Goal: Task Accomplishment & Management: Use online tool/utility

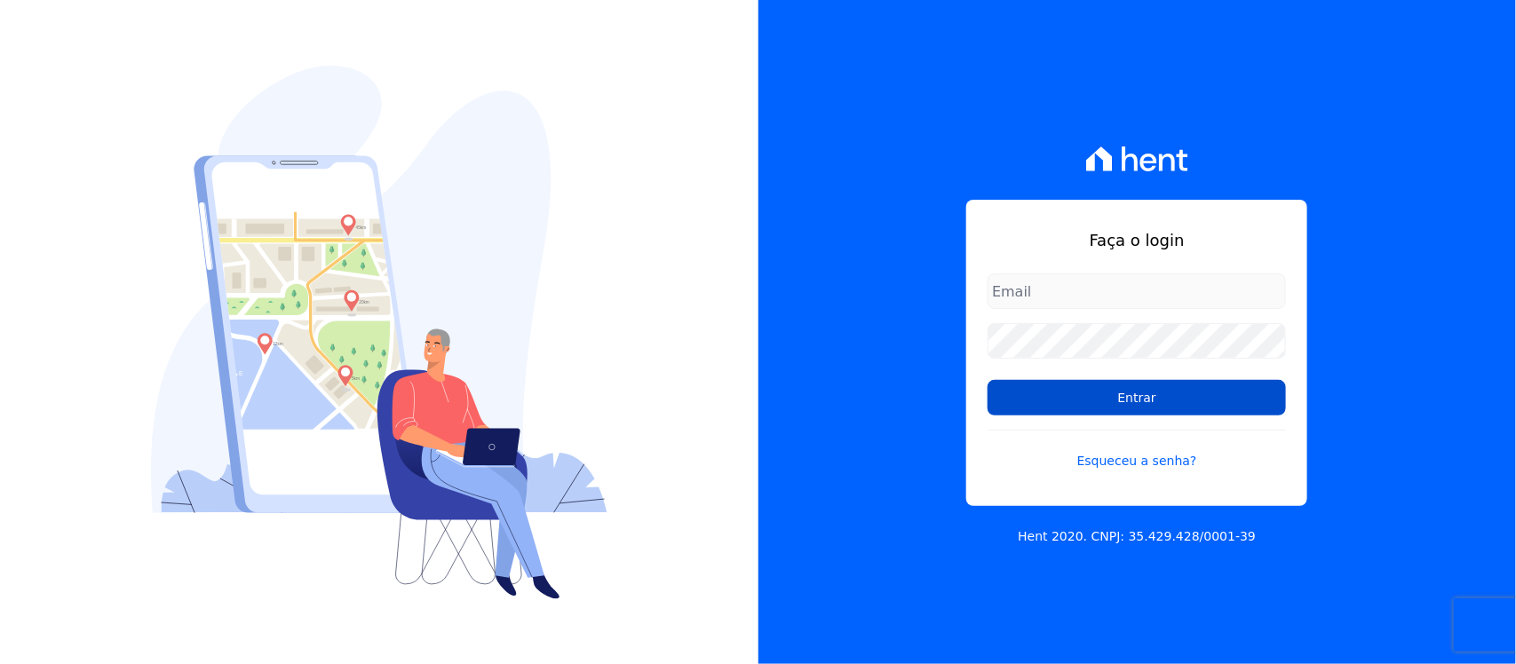
type input "[PERSON_NAME][EMAIL_ADDRESS][PERSON_NAME][DOMAIN_NAME]"
click at [1117, 404] on input "Entrar" at bounding box center [1136, 398] width 298 height 36
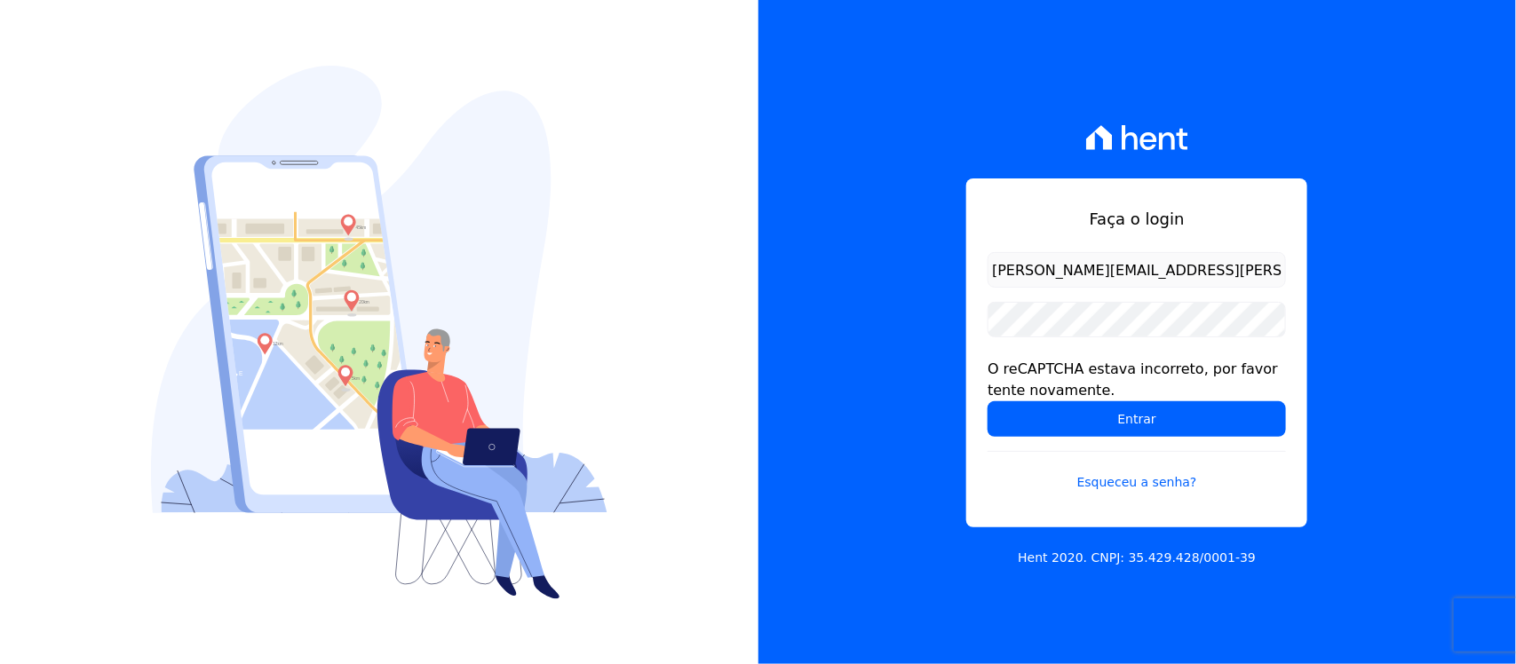
click at [1090, 441] on form "nilda.moura@twtgrupo.com O reCAPTCHA estava incorreto, por favor tente novament…" at bounding box center [1136, 382] width 298 height 261
click at [1117, 422] on input "Entrar" at bounding box center [1136, 419] width 298 height 36
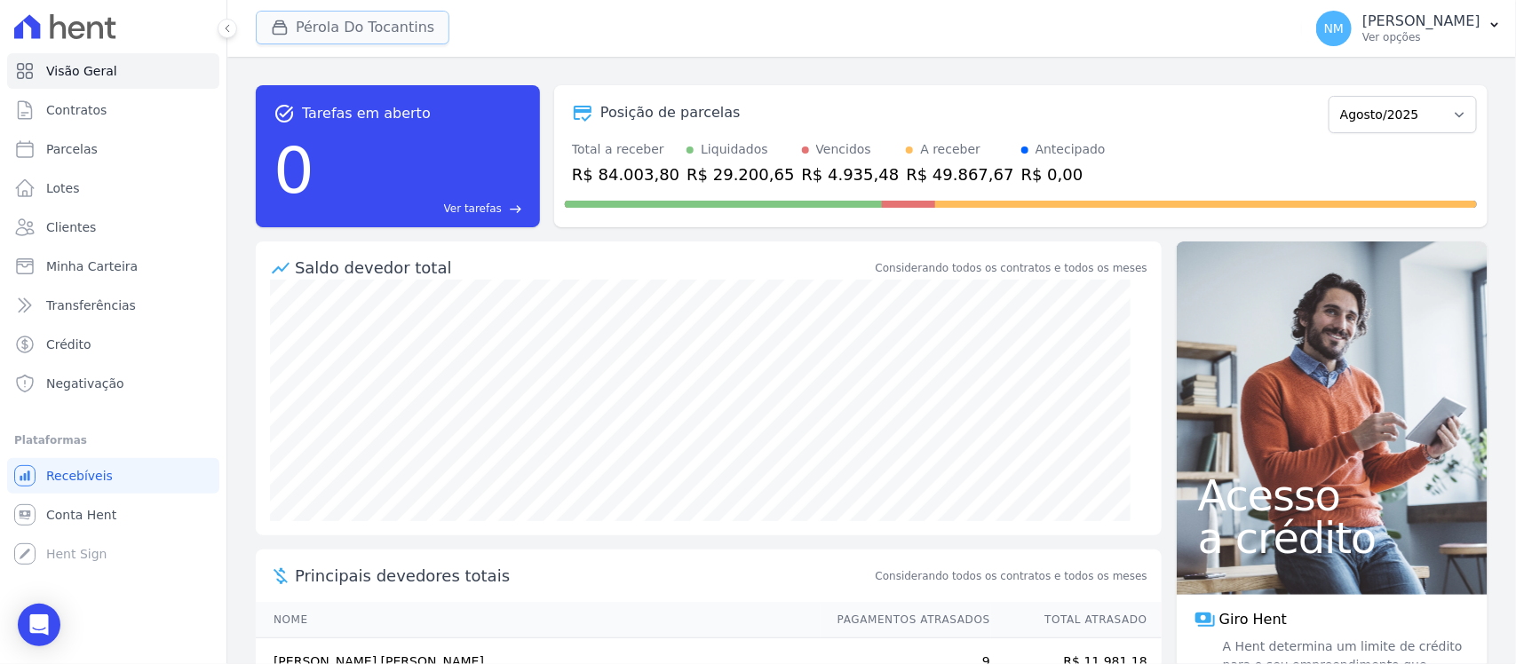
click at [382, 28] on button "Pérola Do Tocantins" at bounding box center [353, 28] width 194 height 34
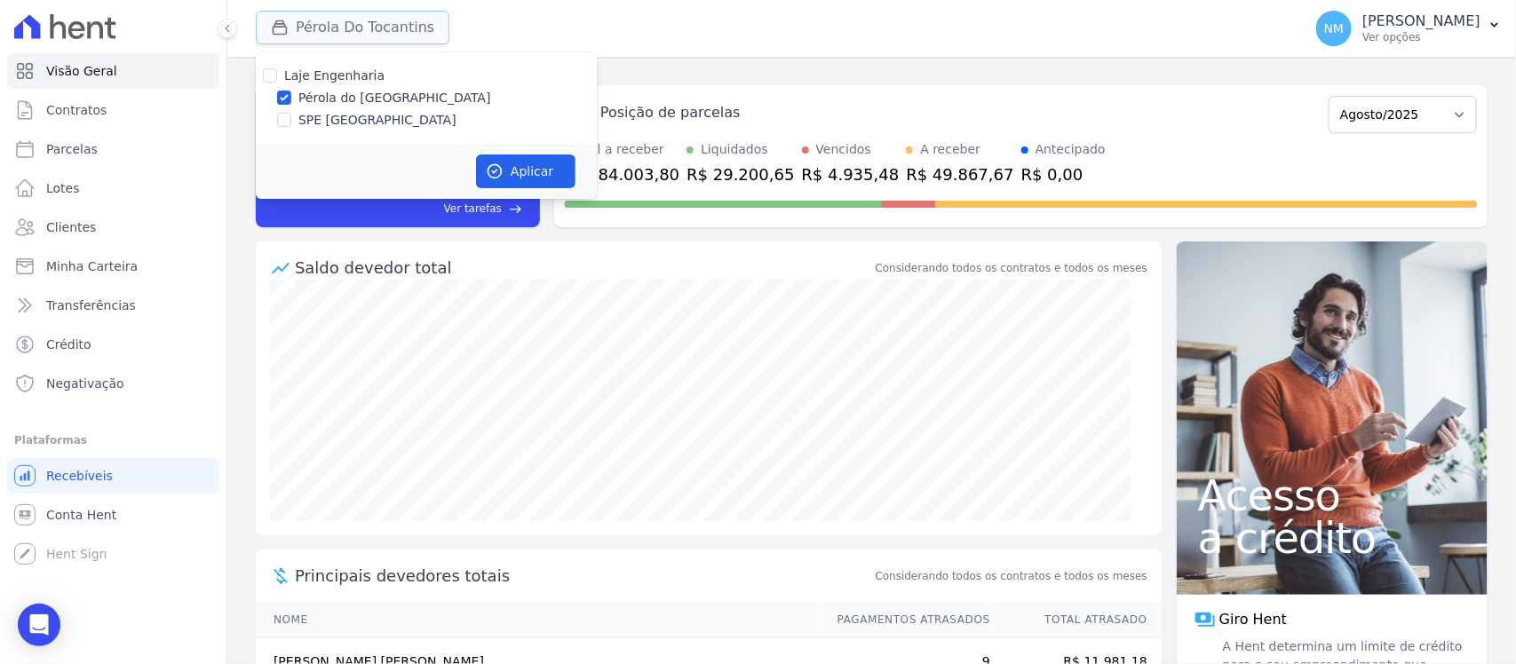
click at [374, 20] on button "Pérola Do Tocantins" at bounding box center [353, 28] width 194 height 34
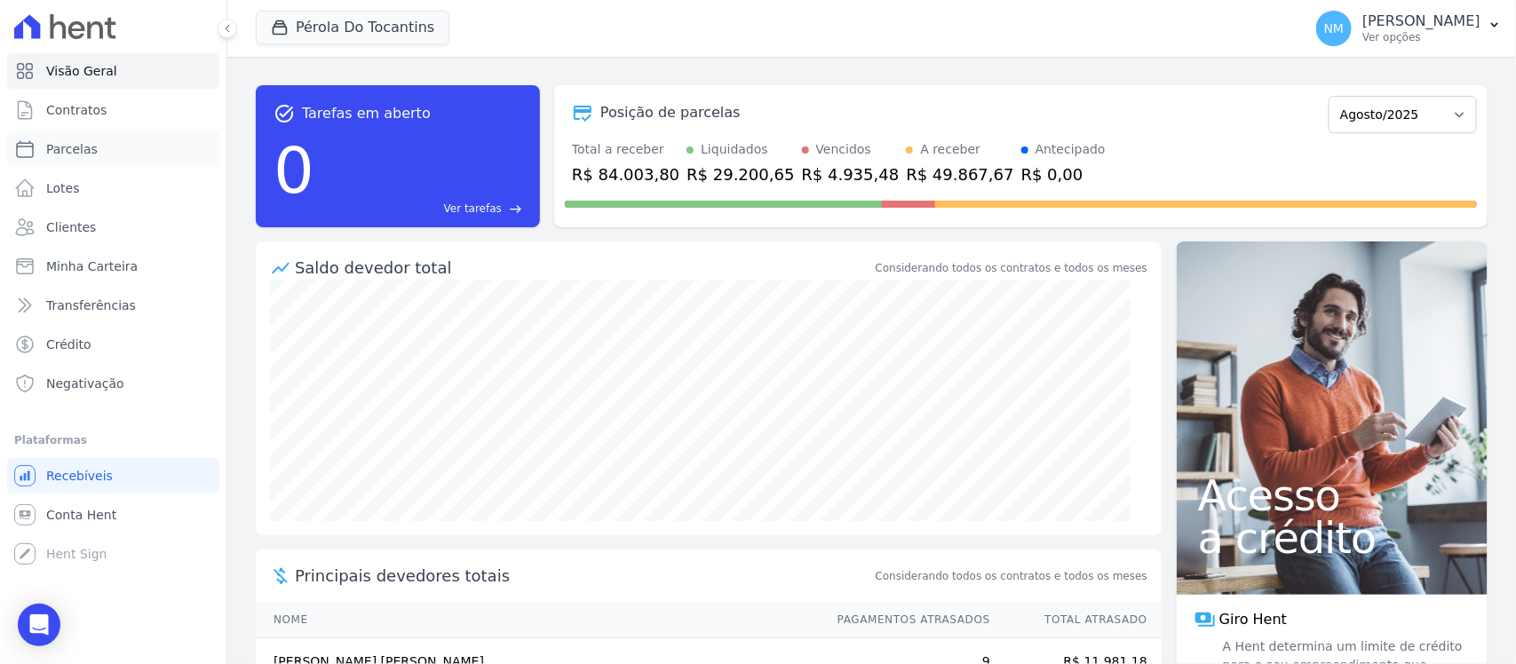
drag, startPoint x: 115, startPoint y: 151, endPoint x: 289, endPoint y: 171, distance: 174.4
click at [115, 149] on link "Parcelas" at bounding box center [113, 149] width 212 height 36
click at [125, 151] on link "Parcelas" at bounding box center [113, 149] width 212 height 36
select select
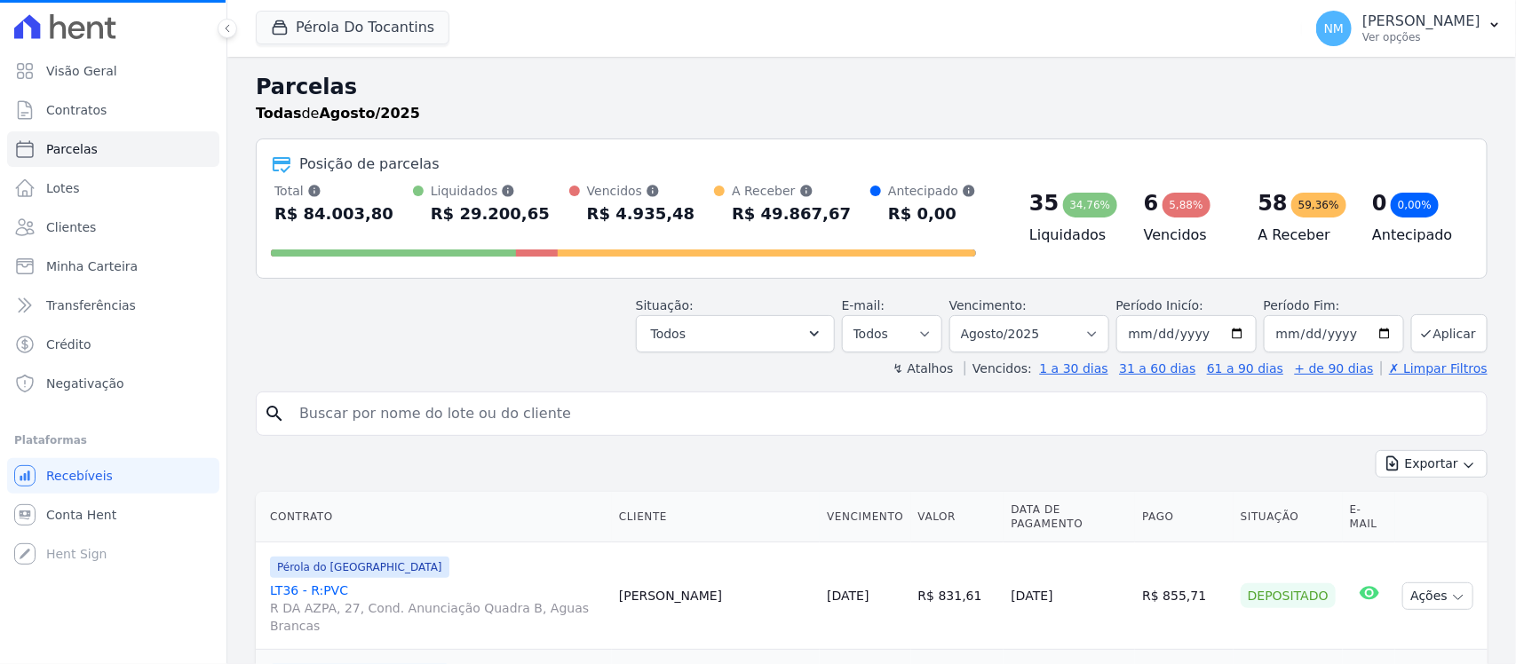
click at [357, 423] on input "search" at bounding box center [884, 414] width 1191 height 36
select select
click at [329, 395] on div "search" at bounding box center [872, 414] width 1232 height 44
click at [329, 411] on input "search" at bounding box center [884, 414] width 1191 height 36
type input "MARCOS"
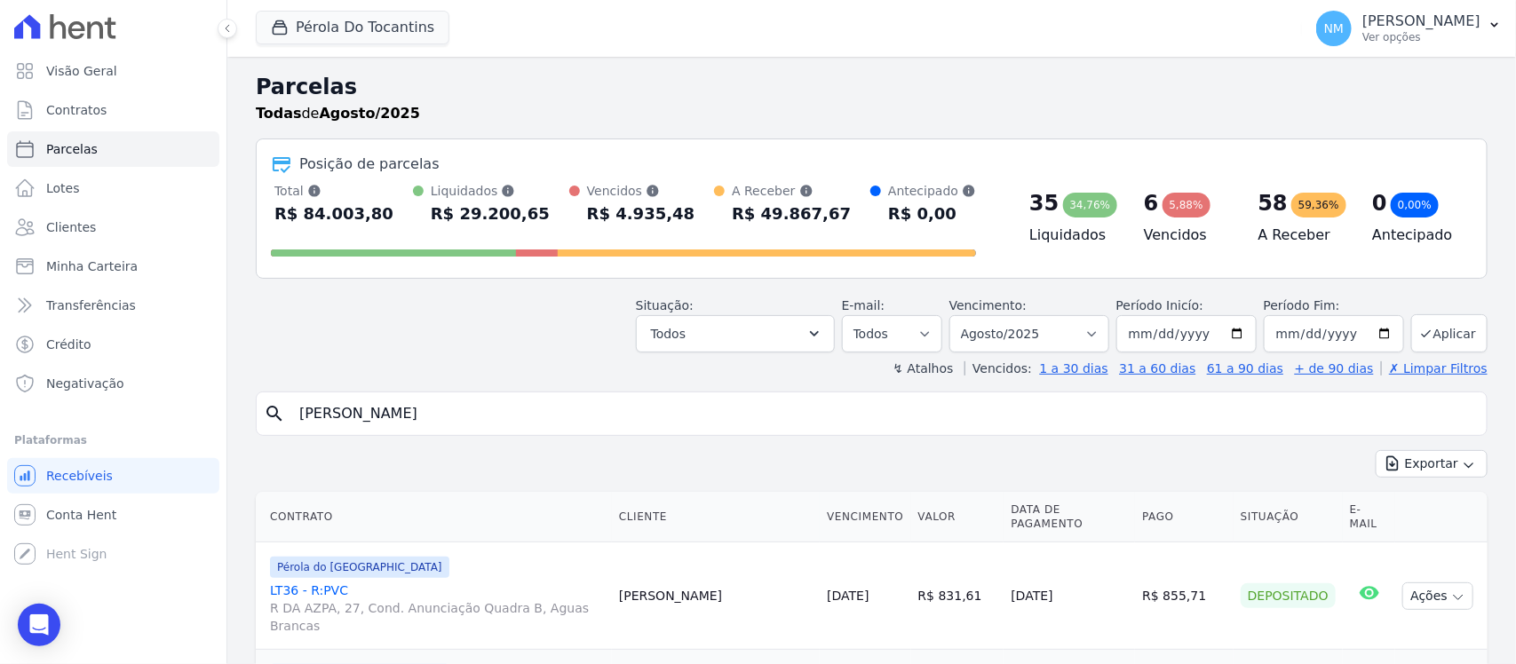
select select
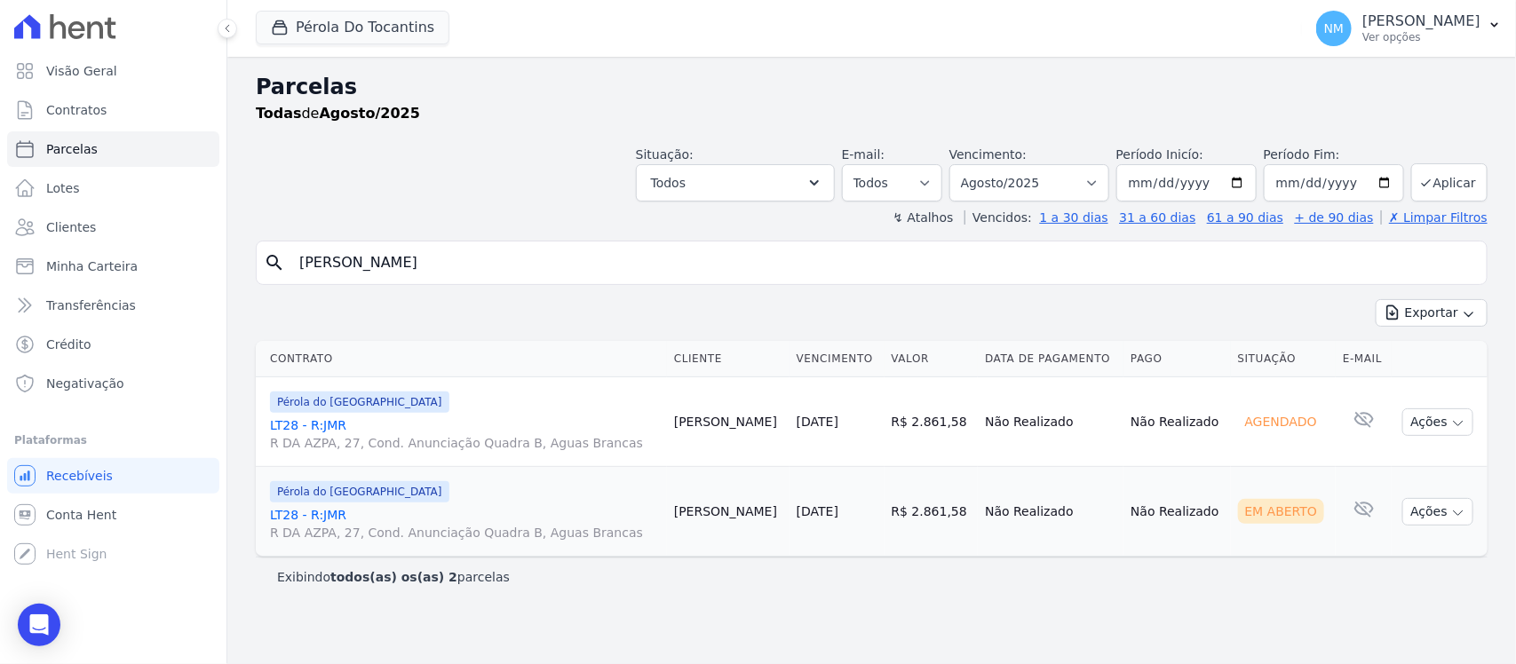
click at [365, 259] on input "MARCOS" at bounding box center [884, 263] width 1191 height 36
type input "MARCUS"
select select
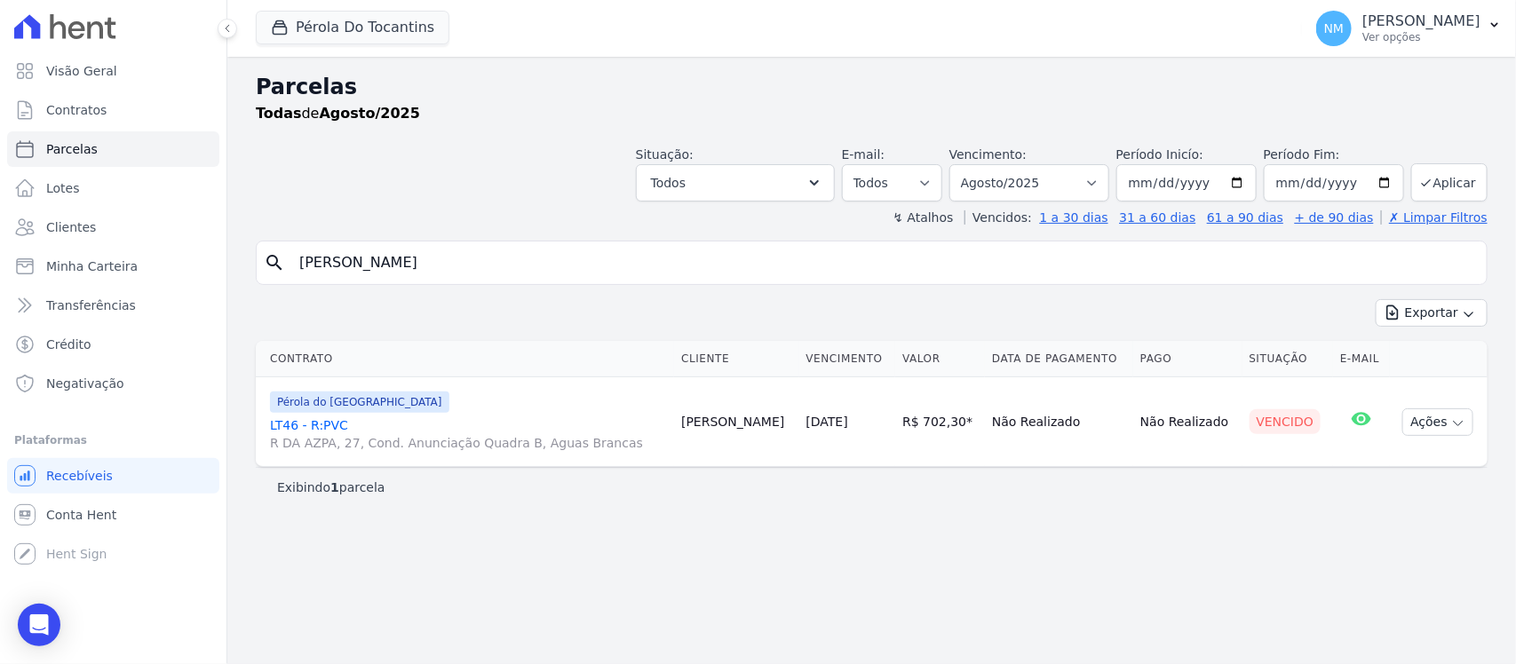
click at [312, 424] on link "LT46 - R:PVC R DA AZPA, 27, Cond. Anunciação Quadra B, Aguas Brancas" at bounding box center [468, 434] width 397 height 36
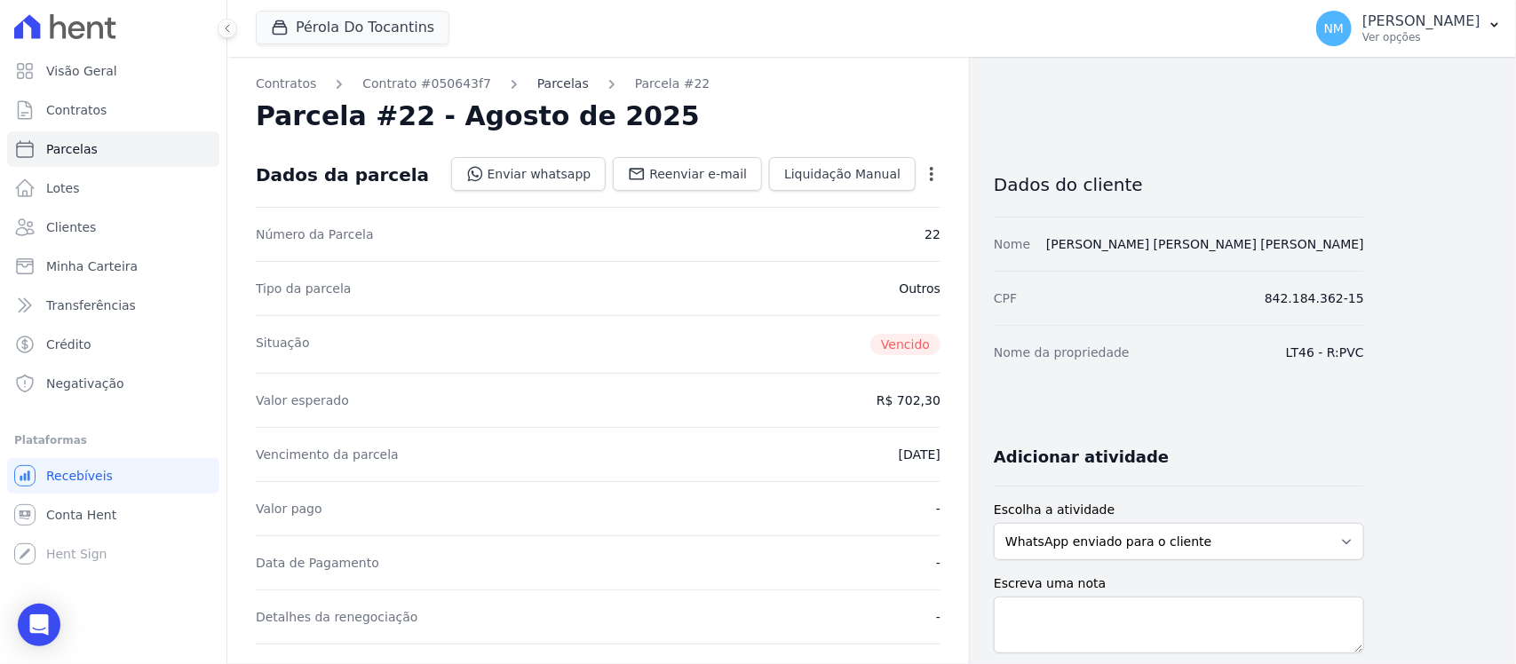
click at [540, 83] on link "Parcelas" at bounding box center [563, 84] width 52 height 19
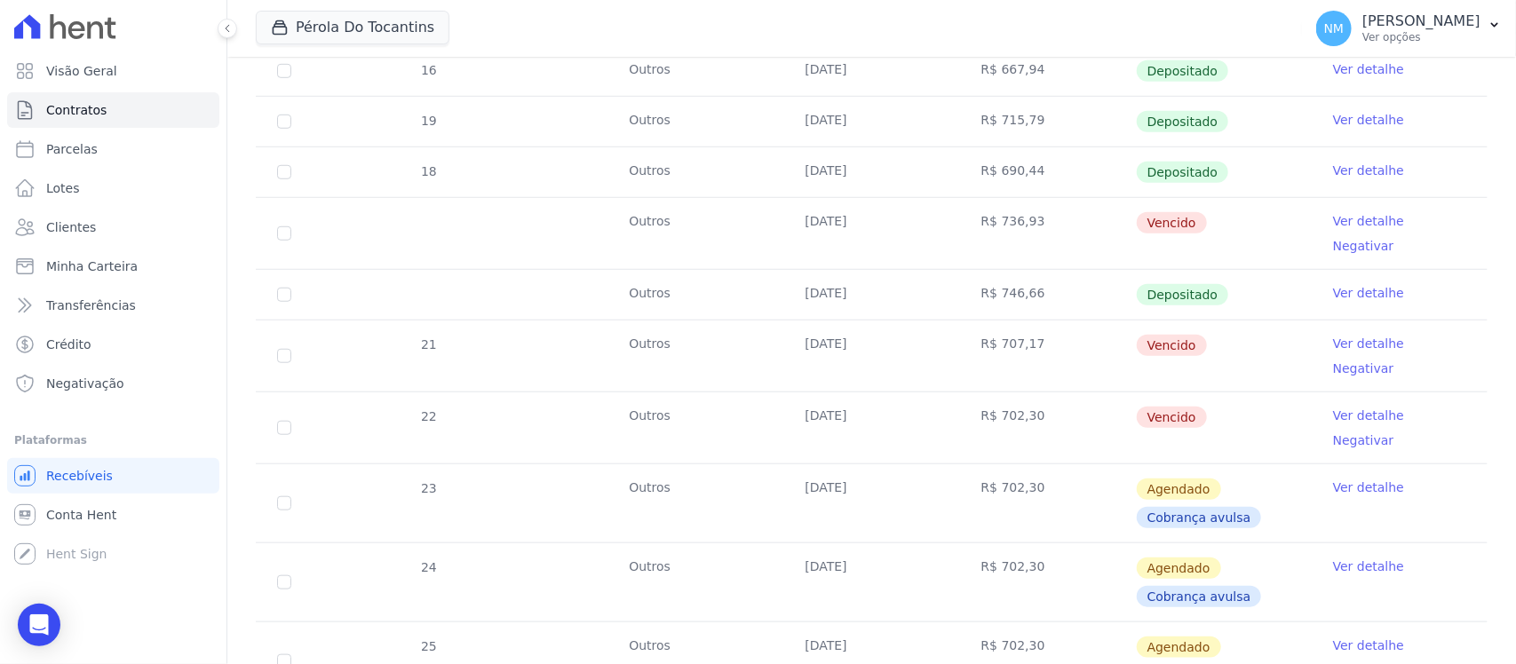
scroll to position [444, 0]
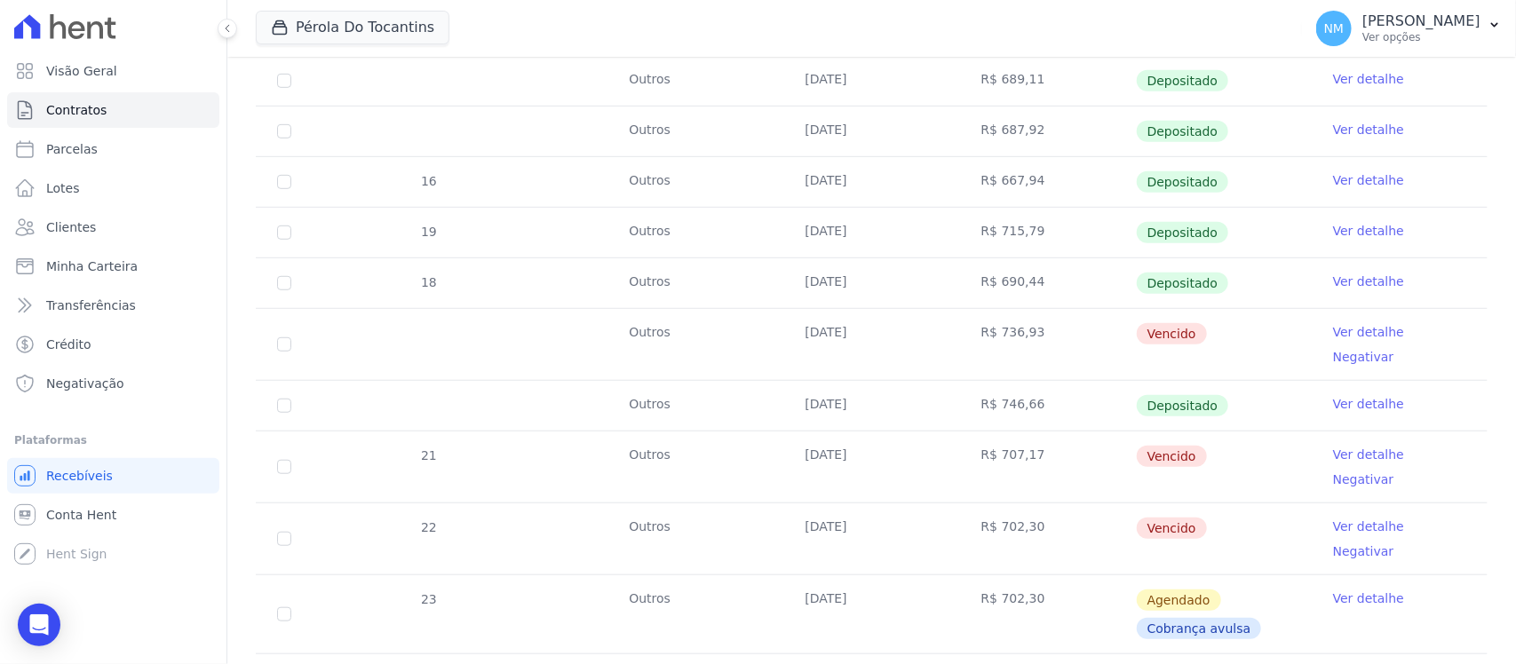
click at [1333, 446] on link "Ver detalhe" at bounding box center [1368, 455] width 71 height 18
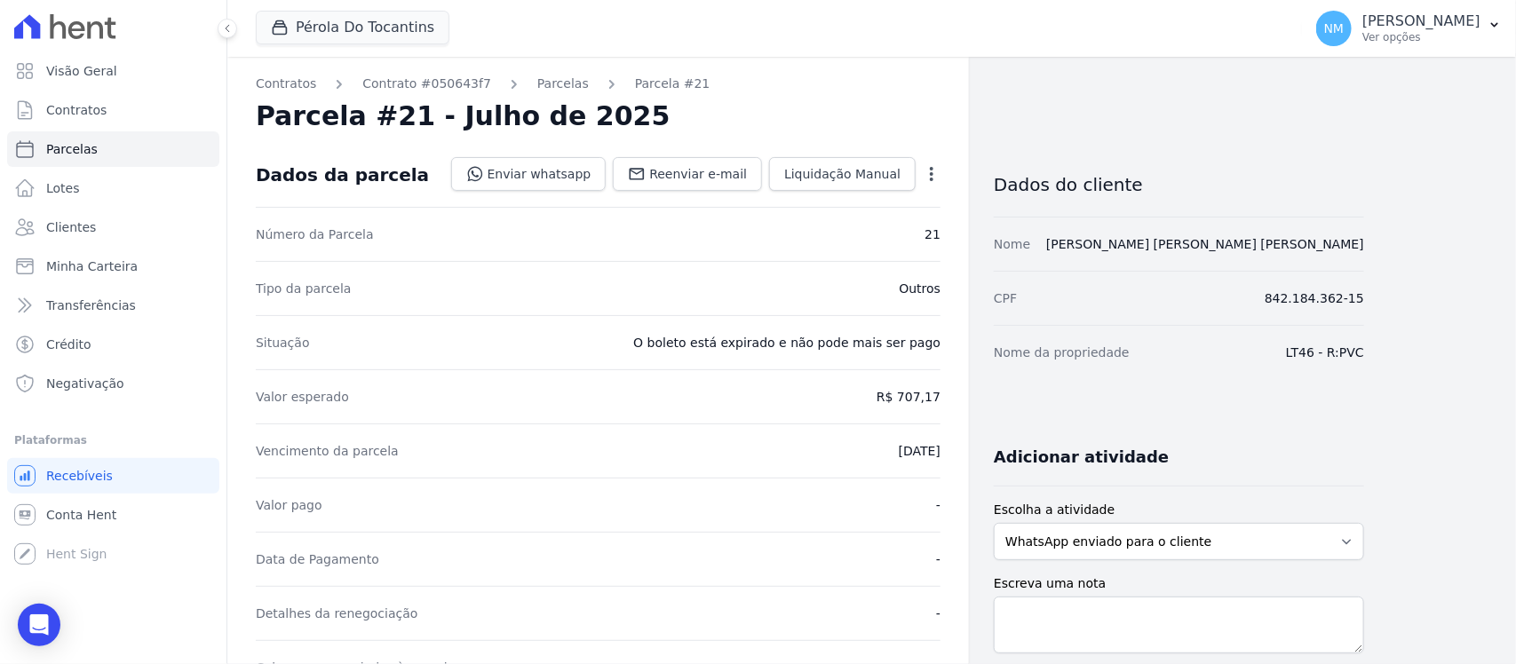
click at [934, 169] on icon "button" at bounding box center [932, 174] width 18 height 18
drag, startPoint x: 842, startPoint y: 224, endPoint x: 873, endPoint y: 268, distance: 54.2
click at [842, 225] on link "Cancelar Cobrança" at bounding box center [855, 230] width 156 height 32
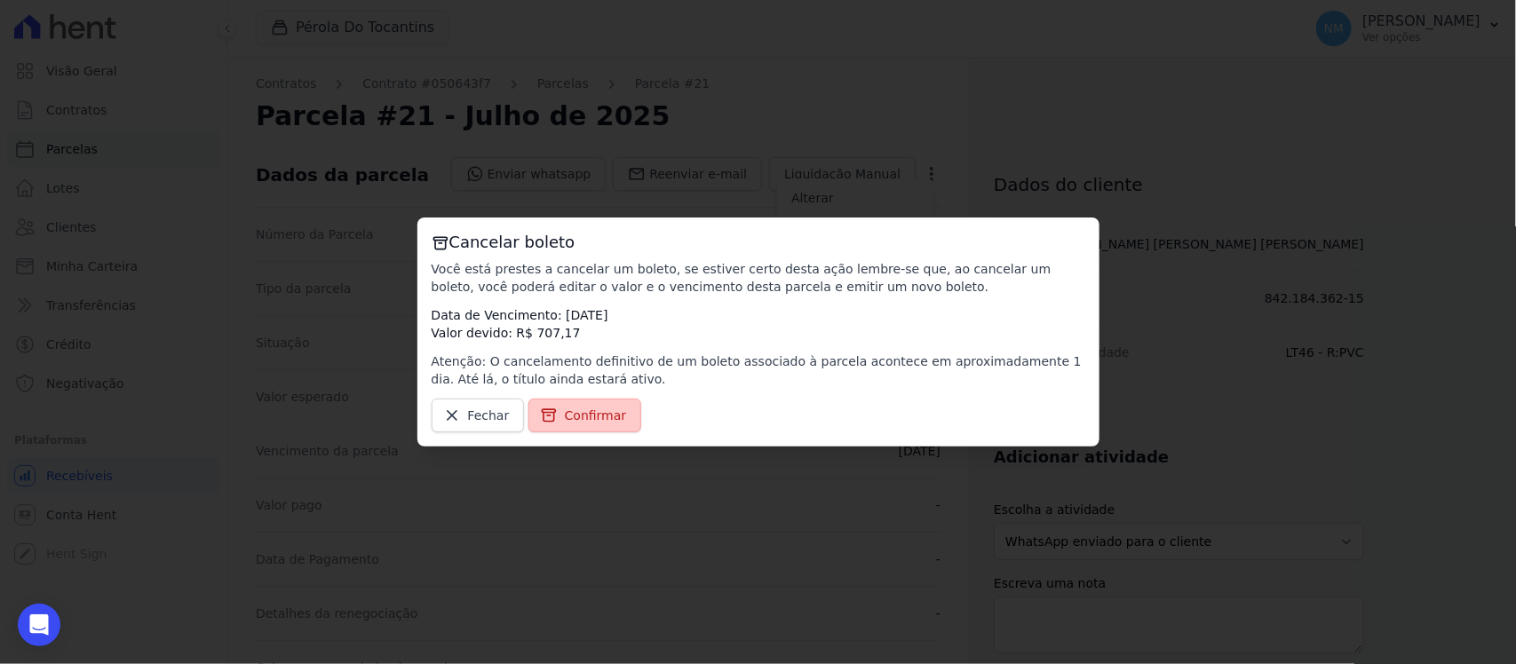
click at [615, 415] on span "Confirmar" at bounding box center [596, 416] width 62 height 18
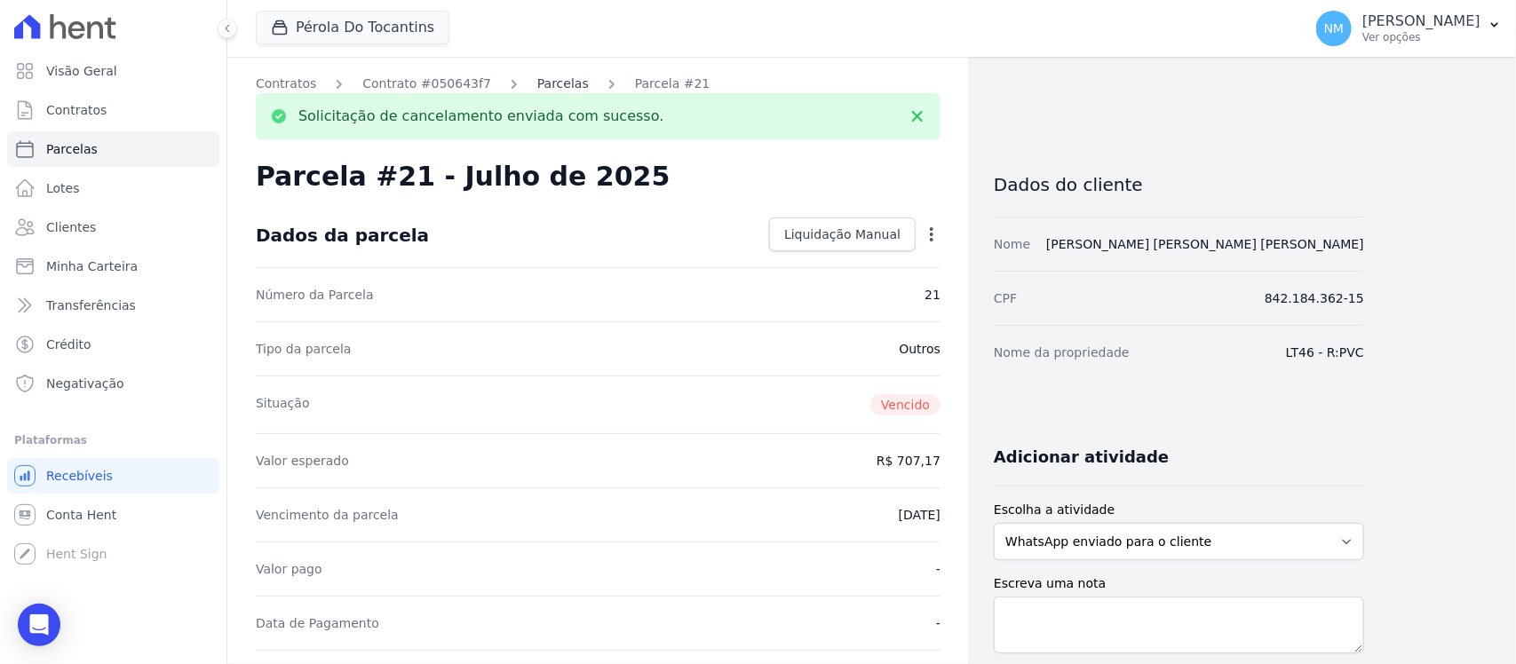
click at [537, 81] on link "Parcelas" at bounding box center [563, 84] width 52 height 19
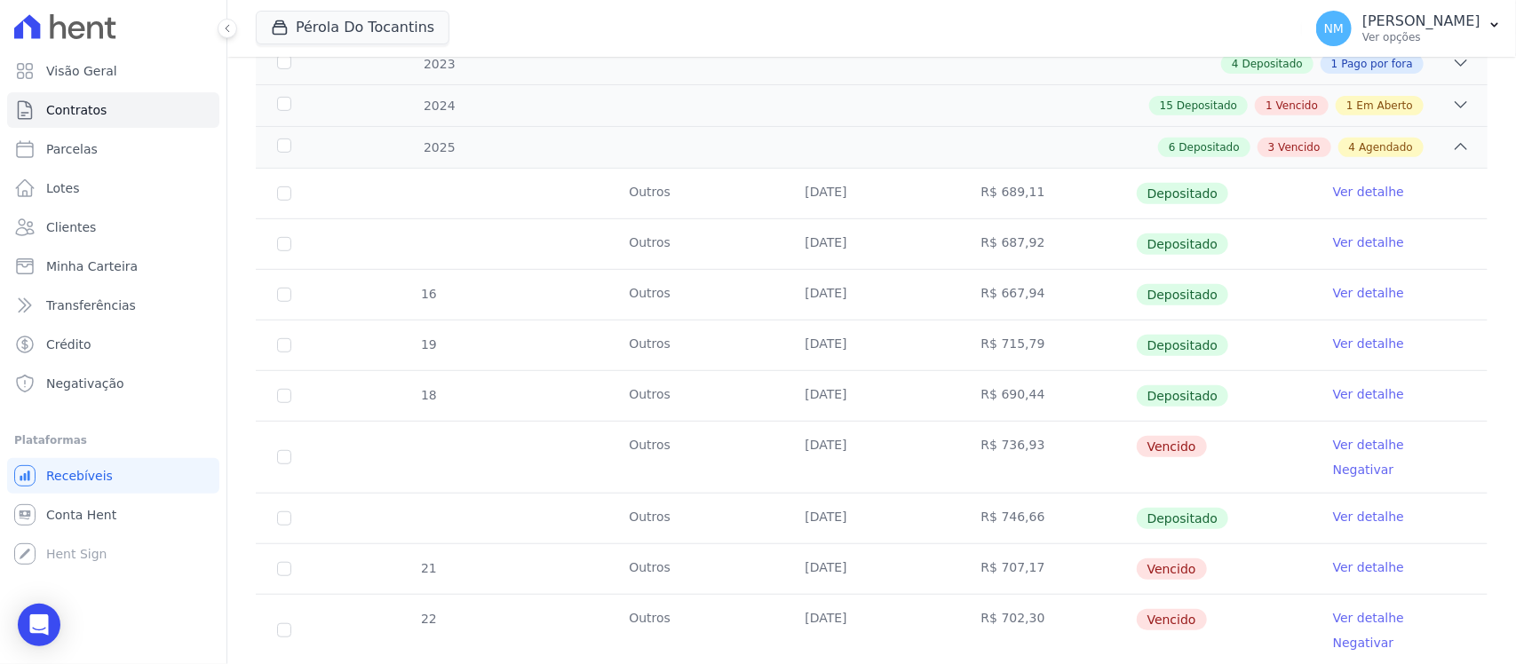
scroll to position [333, 0]
click at [1333, 448] on link "Ver detalhe" at bounding box center [1368, 443] width 71 height 18
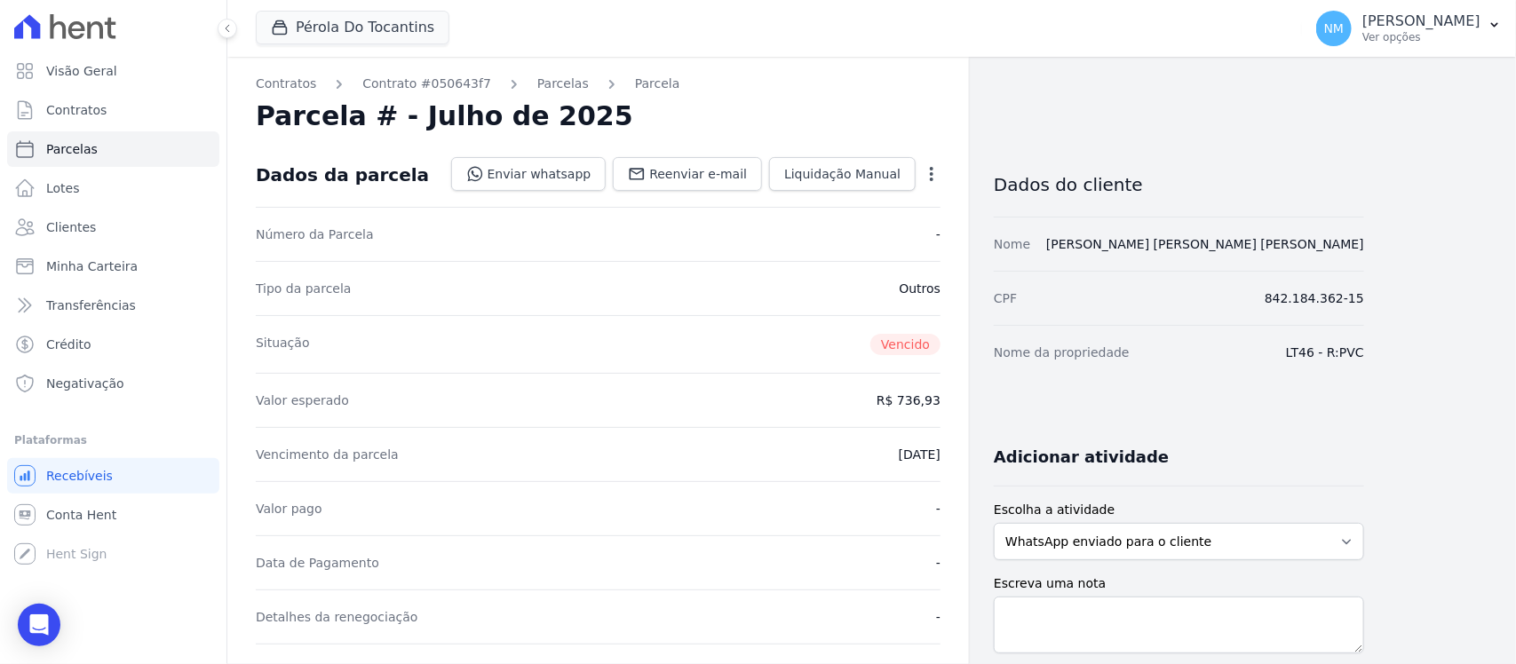
click at [926, 170] on icon "button" at bounding box center [932, 174] width 18 height 18
click at [880, 224] on link "Cancelar Cobrança" at bounding box center [855, 230] width 156 height 32
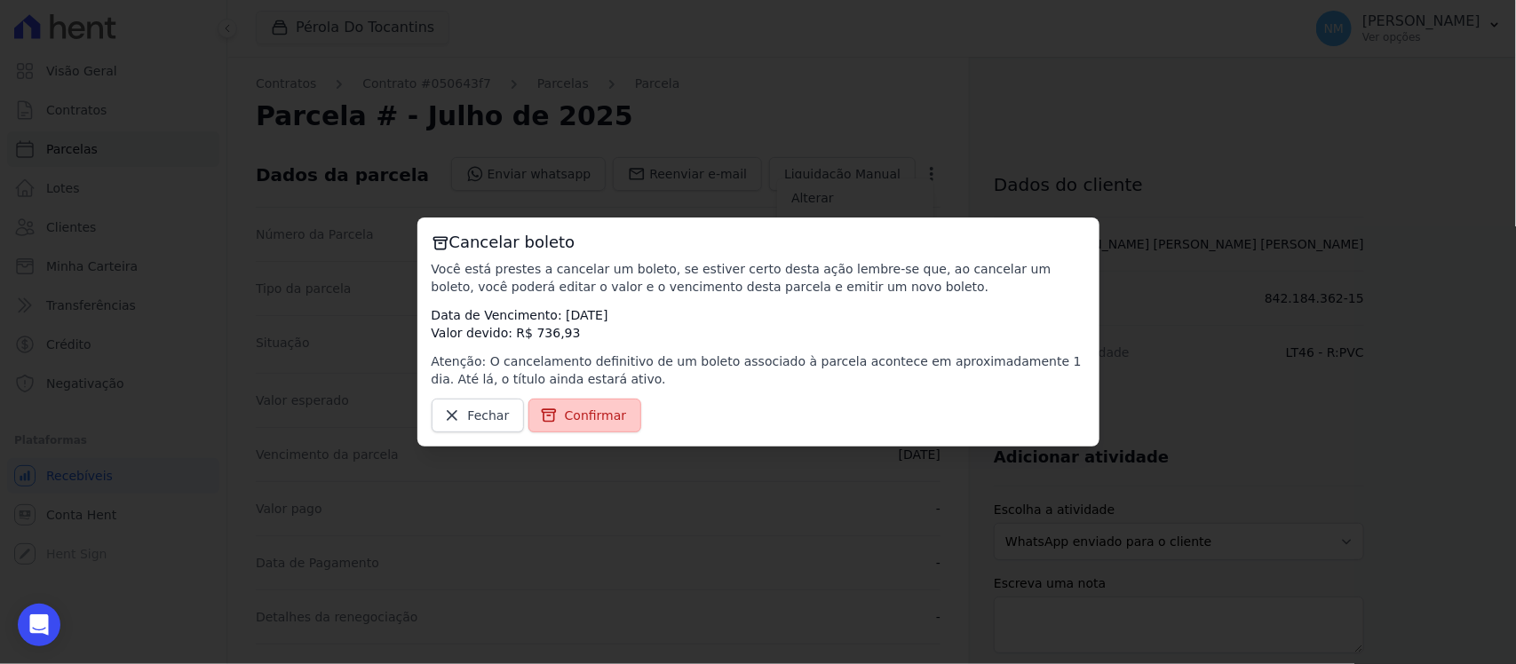
click at [575, 411] on span "Confirmar" at bounding box center [596, 416] width 62 height 18
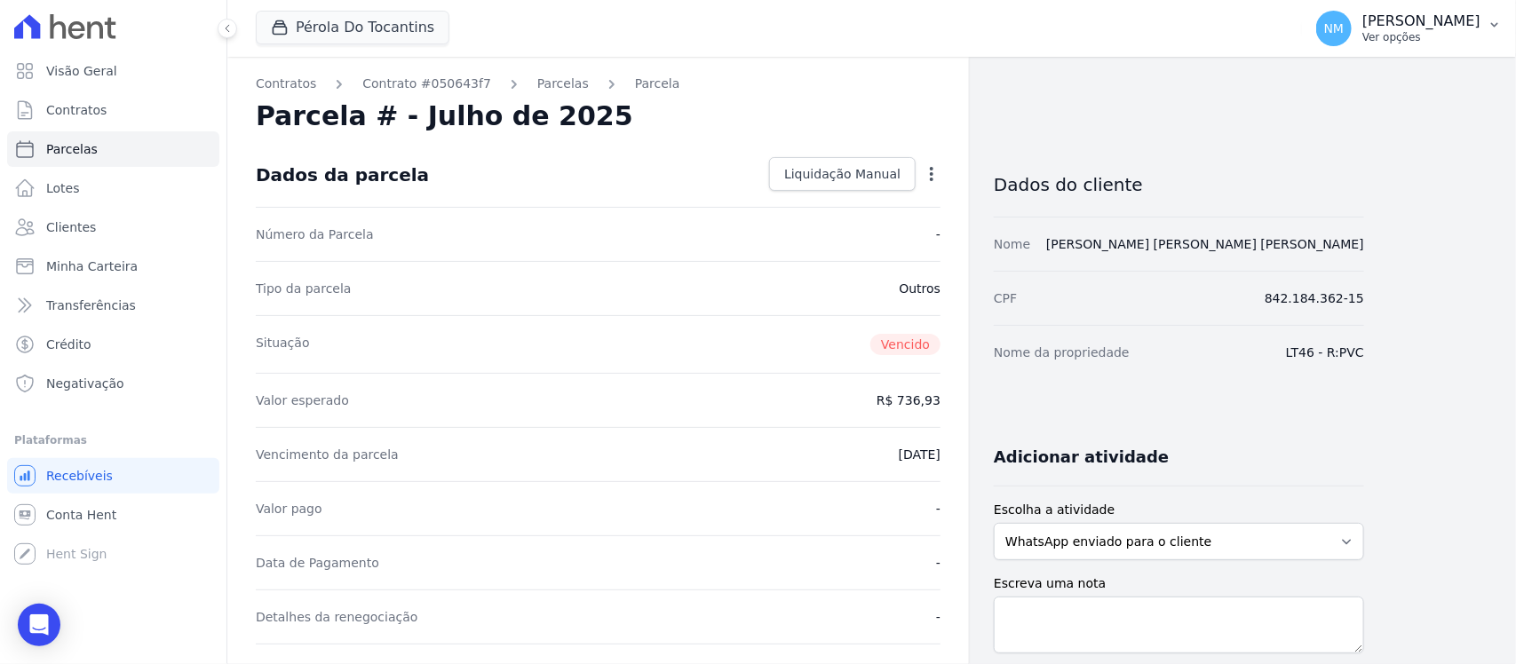
click at [1488, 20] on icon "button" at bounding box center [1494, 25] width 14 height 14
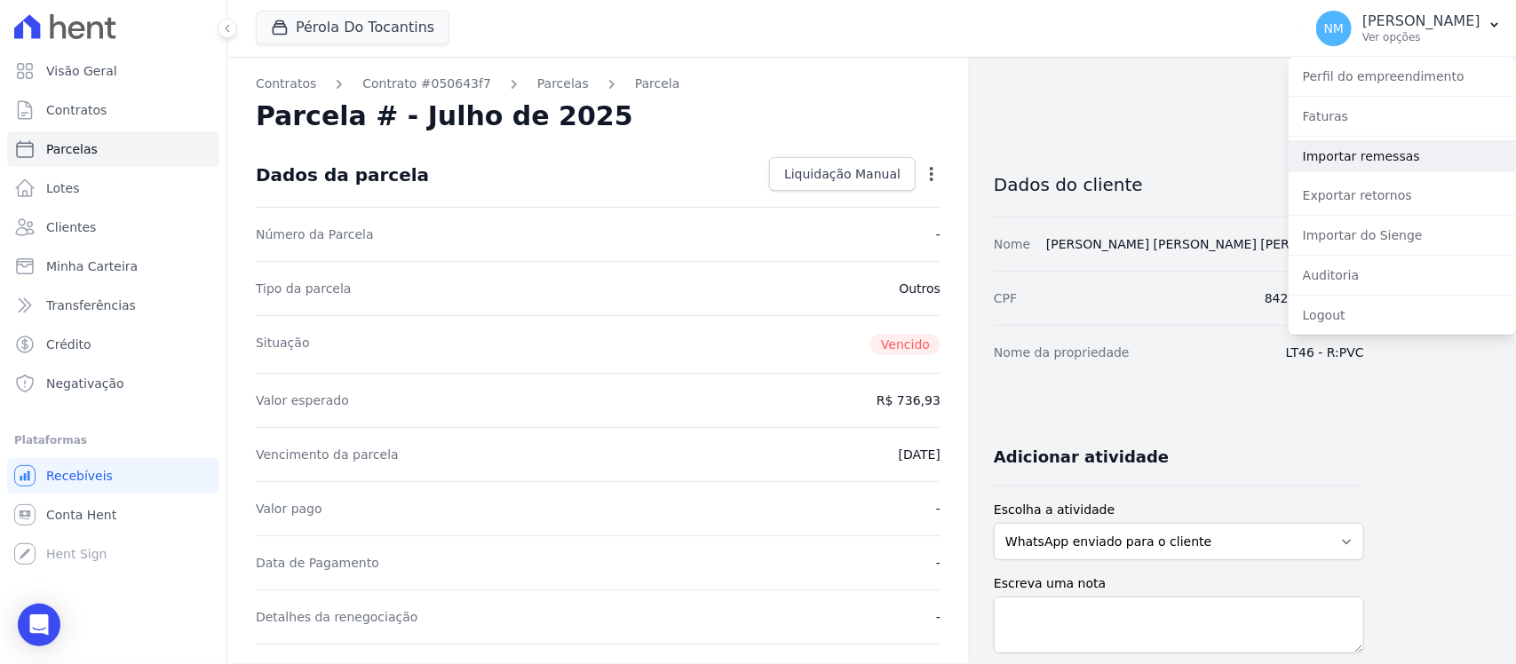
click at [1355, 155] on link "Importar remessas" at bounding box center [1401, 156] width 227 height 32
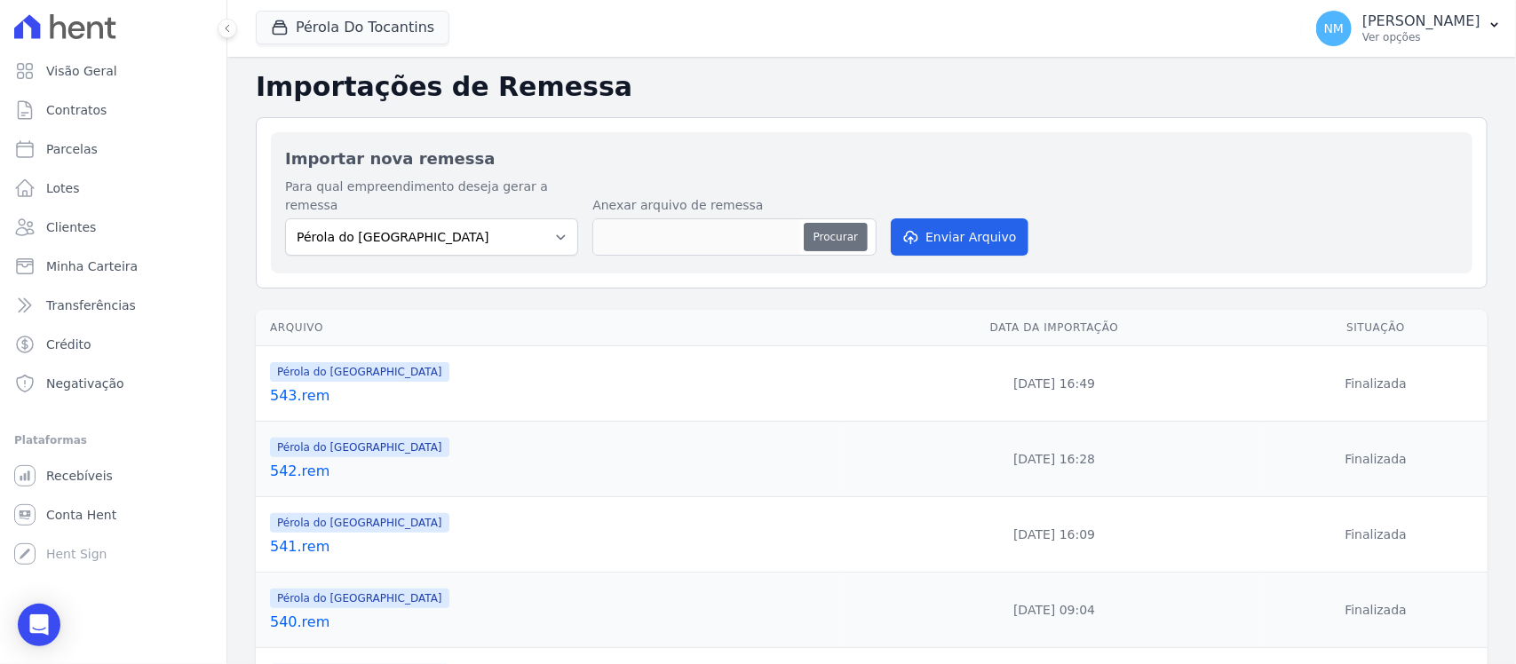
click at [828, 223] on button "Procurar" at bounding box center [836, 237] width 64 height 28
type input "544.rem"
click at [953, 227] on button "Enviar Arquivo" at bounding box center [959, 236] width 137 height 37
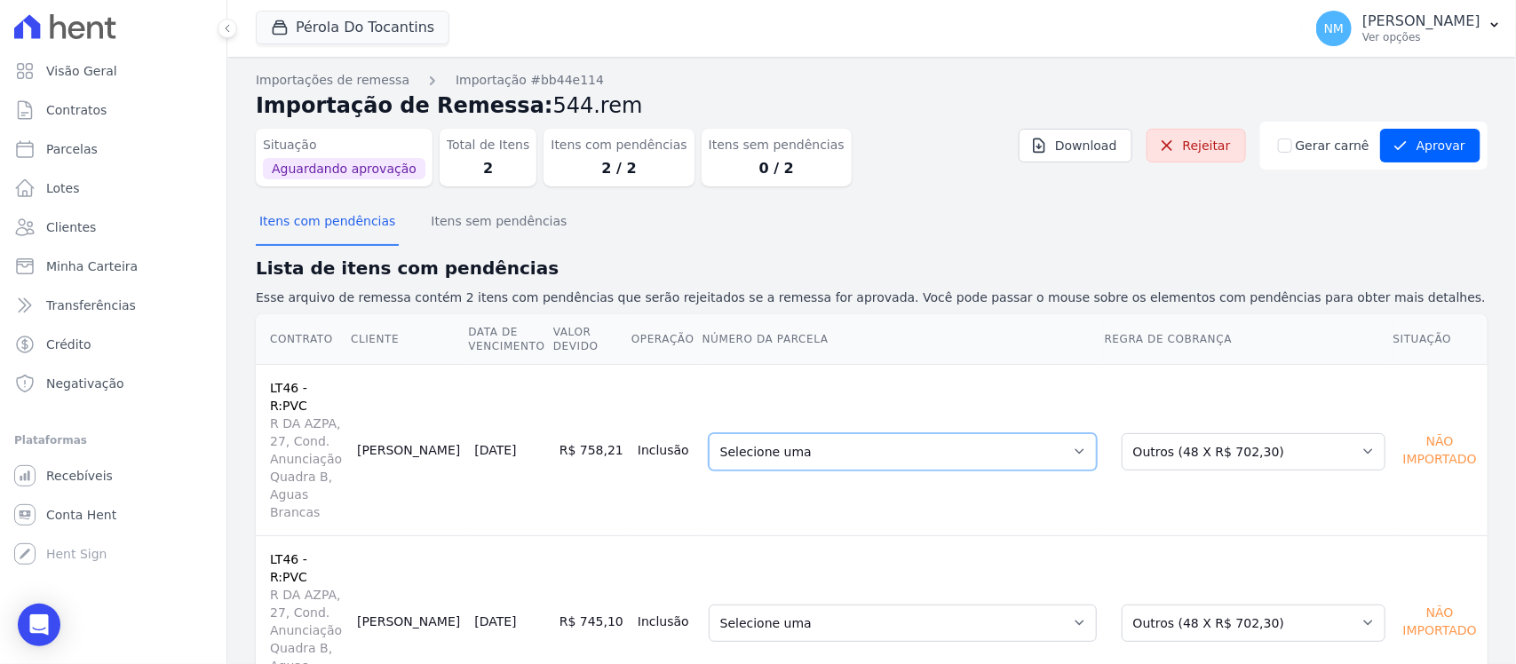
click at [1097, 433] on select "Selecione uma - 17/10/2024 - R$ 629,22 - Em Aberto 12 - 18/10/2024 - R$ 643,93 …" at bounding box center [903, 451] width 388 height 37
click at [826, 567] on div "Contrato Cliente Data de Vencimento Valor devido Operação Número da Parcela Reg…" at bounding box center [871, 511] width 1288 height 408
click at [1354, 433] on select "Selecione uma Nova Parcela Avulsa Parcela Avulsa Existente Parcela Normal (1 X …" at bounding box center [1254, 451] width 264 height 37
click at [1097, 433] on select "Selecione uma - 17/10/2024 - R$ 629,22 - Em Aberto 12 - 18/10/2024 - R$ 643,93 …" at bounding box center [903, 451] width 388 height 37
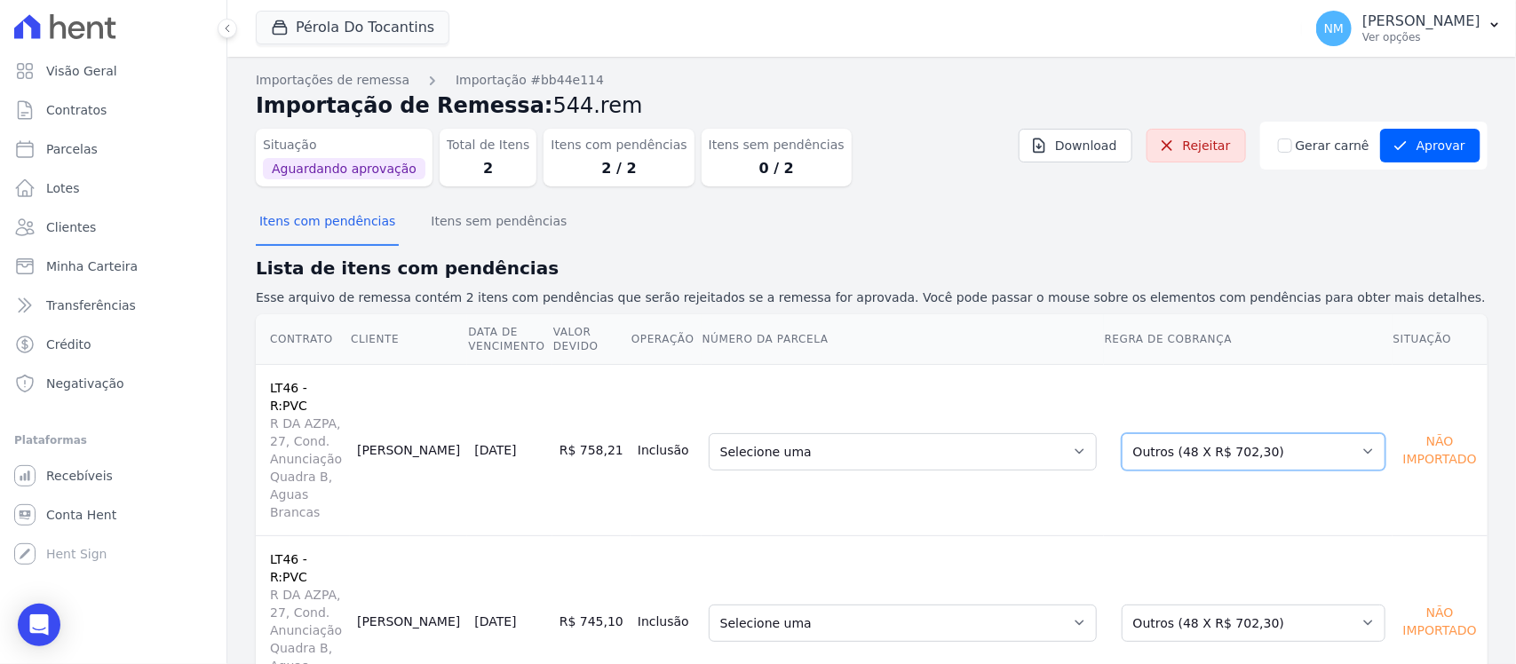
click at [1357, 433] on select "Selecione uma Nova Parcela Avulsa Parcela Avulsa Existente Parcela Normal (1 X …" at bounding box center [1254, 451] width 264 height 37
click at [1097, 605] on select "Selecione uma - 17/10/2024 - R$ 629,22 - Em Aberto 12 - 18/10/2024 - R$ 643,93 …" at bounding box center [903, 623] width 388 height 37
drag, startPoint x: 966, startPoint y: 592, endPoint x: 1028, endPoint y: 593, distance: 62.2
click at [987, 592] on div "Importações de remessa Importação #bb44e114 Importação de Remessa: 544.rem Situ…" at bounding box center [872, 403] width 1232 height 665
click at [1354, 605] on select "Selecione uma Nova Parcela Avulsa Parcela Avulsa Existente Parcela Normal (1 X …" at bounding box center [1254, 623] width 264 height 37
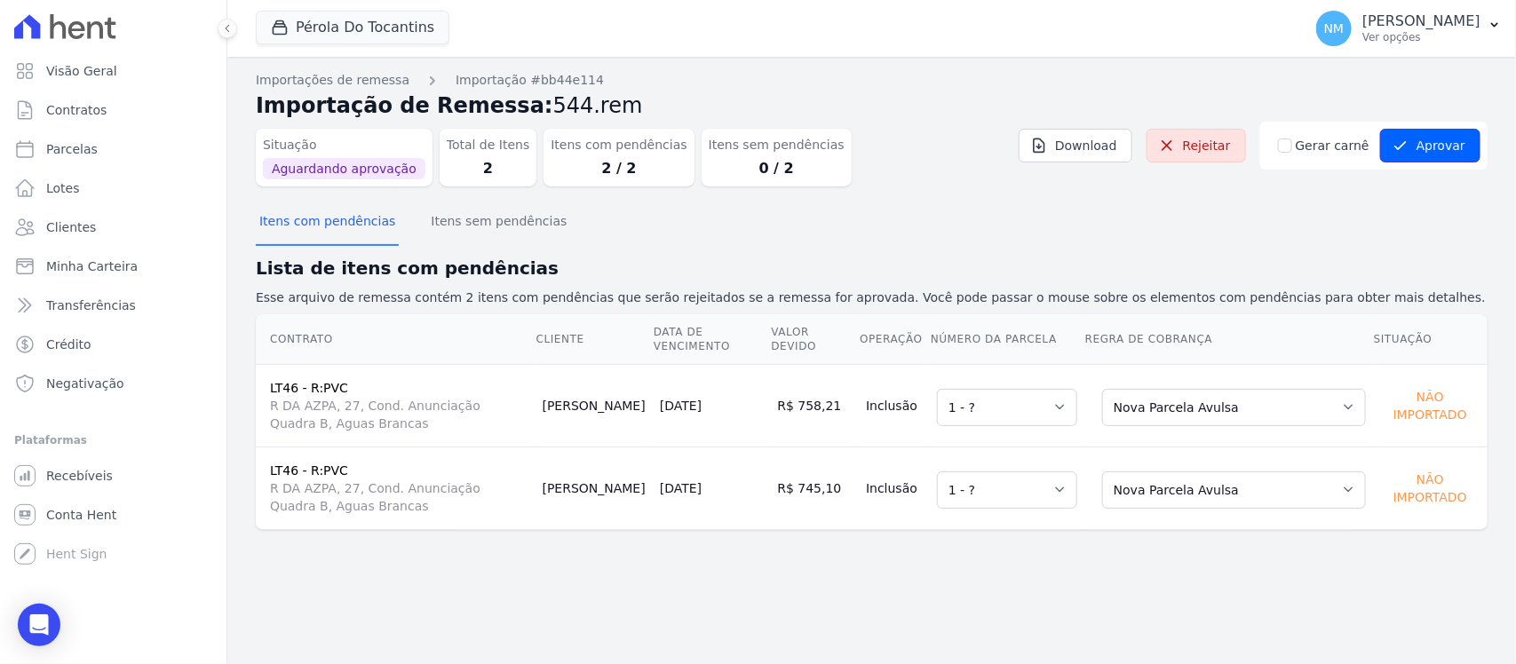
drag, startPoint x: 1454, startPoint y: 152, endPoint x: 1377, endPoint y: 185, distance: 83.1
click at [1454, 151] on button "Aprovar" at bounding box center [1430, 146] width 100 height 34
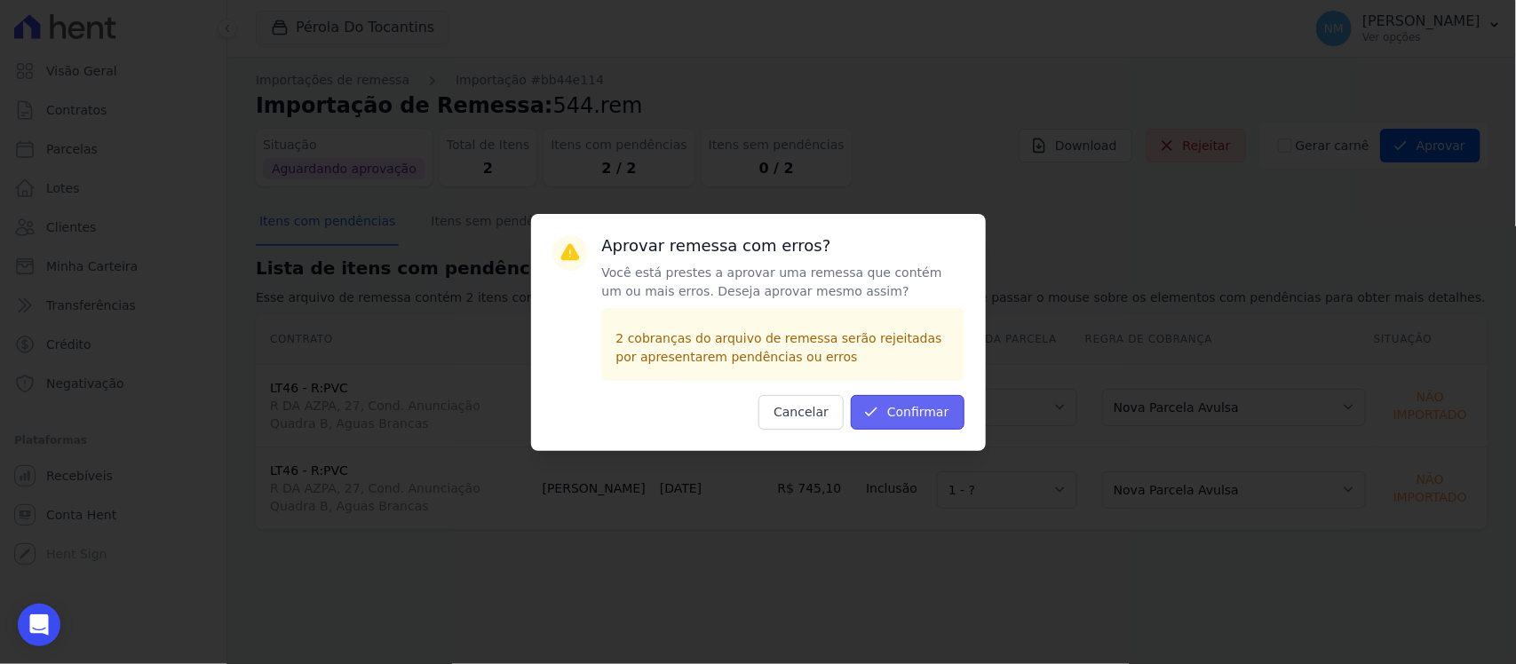
click at [939, 410] on button "Confirmar" at bounding box center [908, 412] width 114 height 35
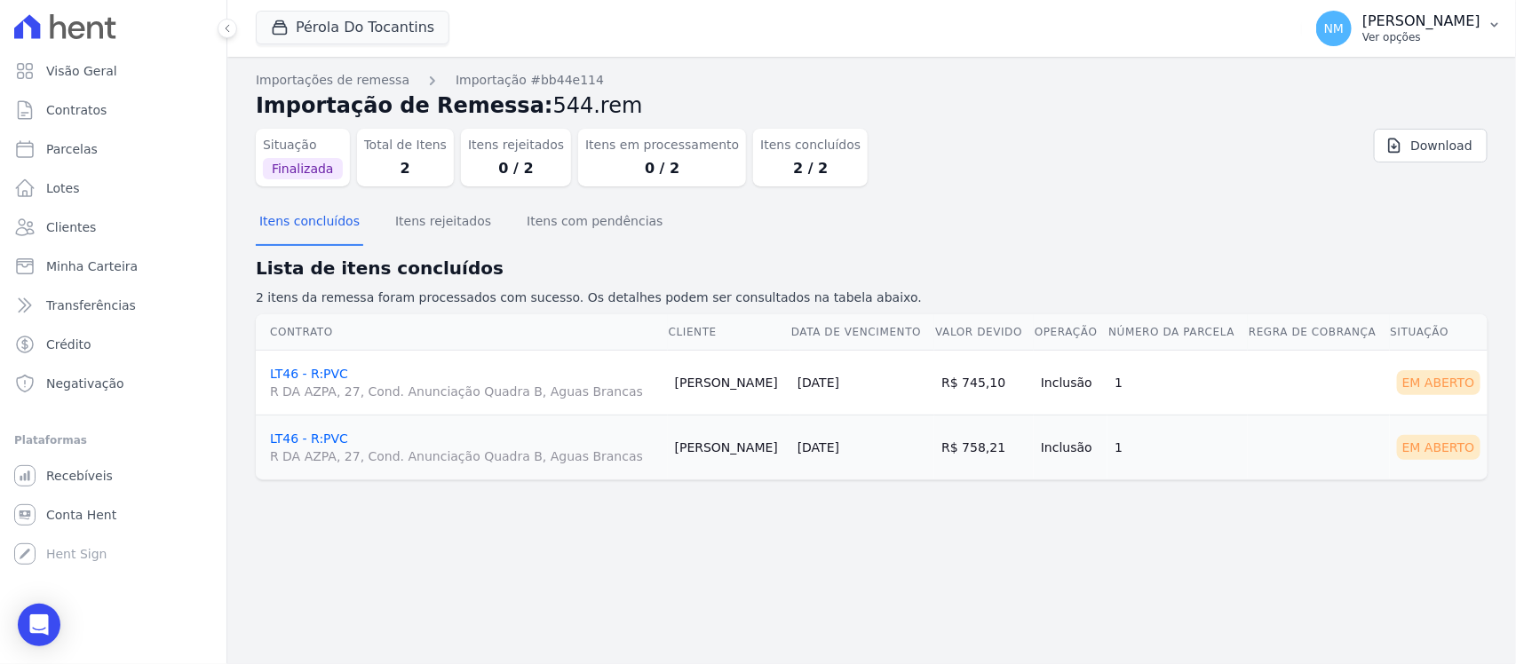
click at [1498, 22] on icon "button" at bounding box center [1494, 25] width 14 height 14
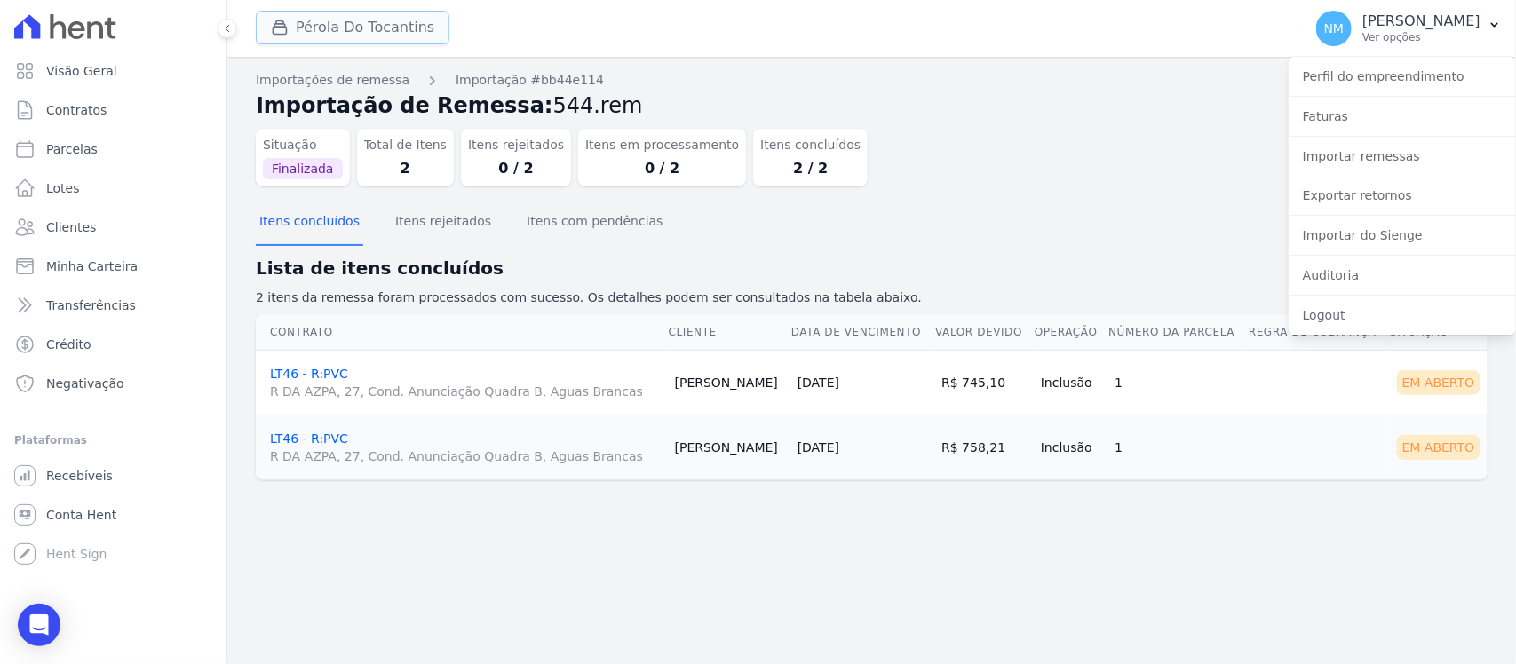
click at [348, 33] on button "Pérola Do Tocantins" at bounding box center [353, 28] width 194 height 34
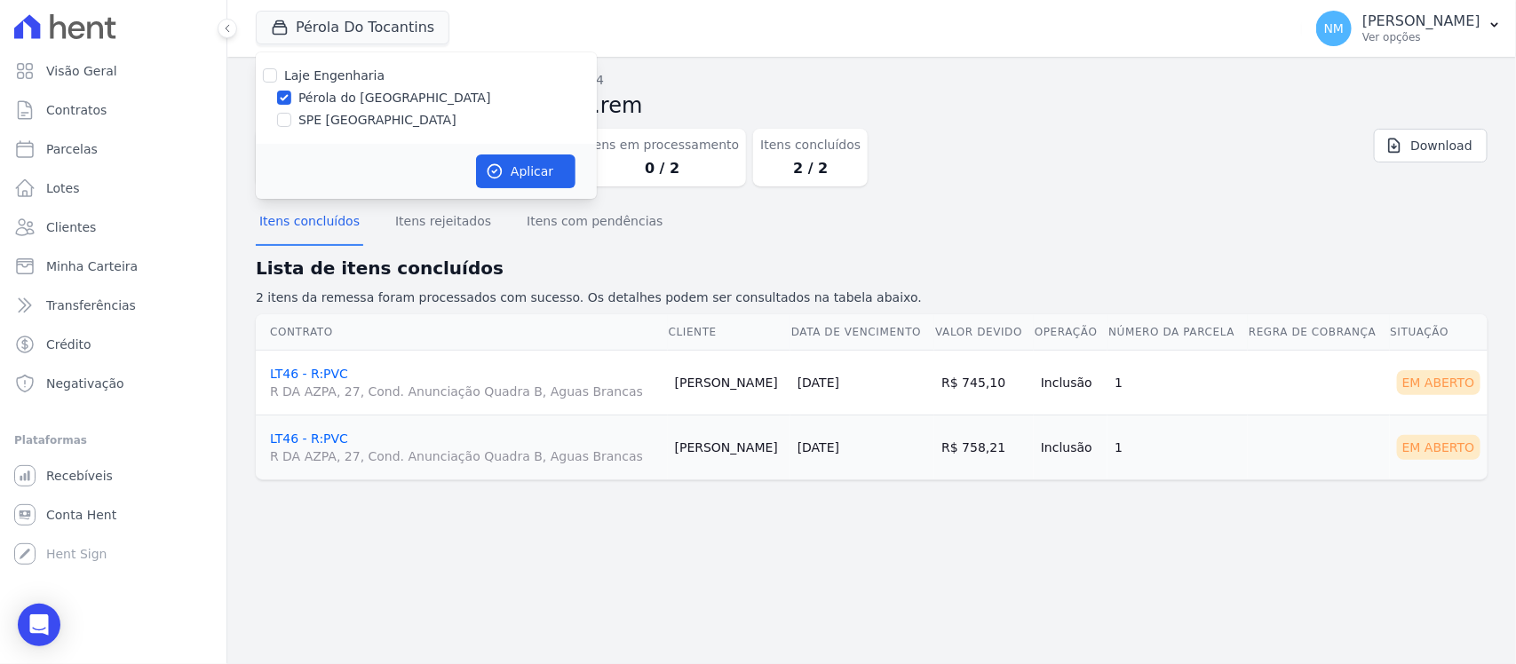
click at [312, 111] on label "SPE [GEOGRAPHIC_DATA]" at bounding box center [377, 120] width 158 height 19
click at [291, 113] on input "SPE [GEOGRAPHIC_DATA]" at bounding box center [284, 120] width 14 height 14
checkbox input "true"
click at [320, 100] on label "Pérola do [GEOGRAPHIC_DATA]" at bounding box center [394, 98] width 193 height 19
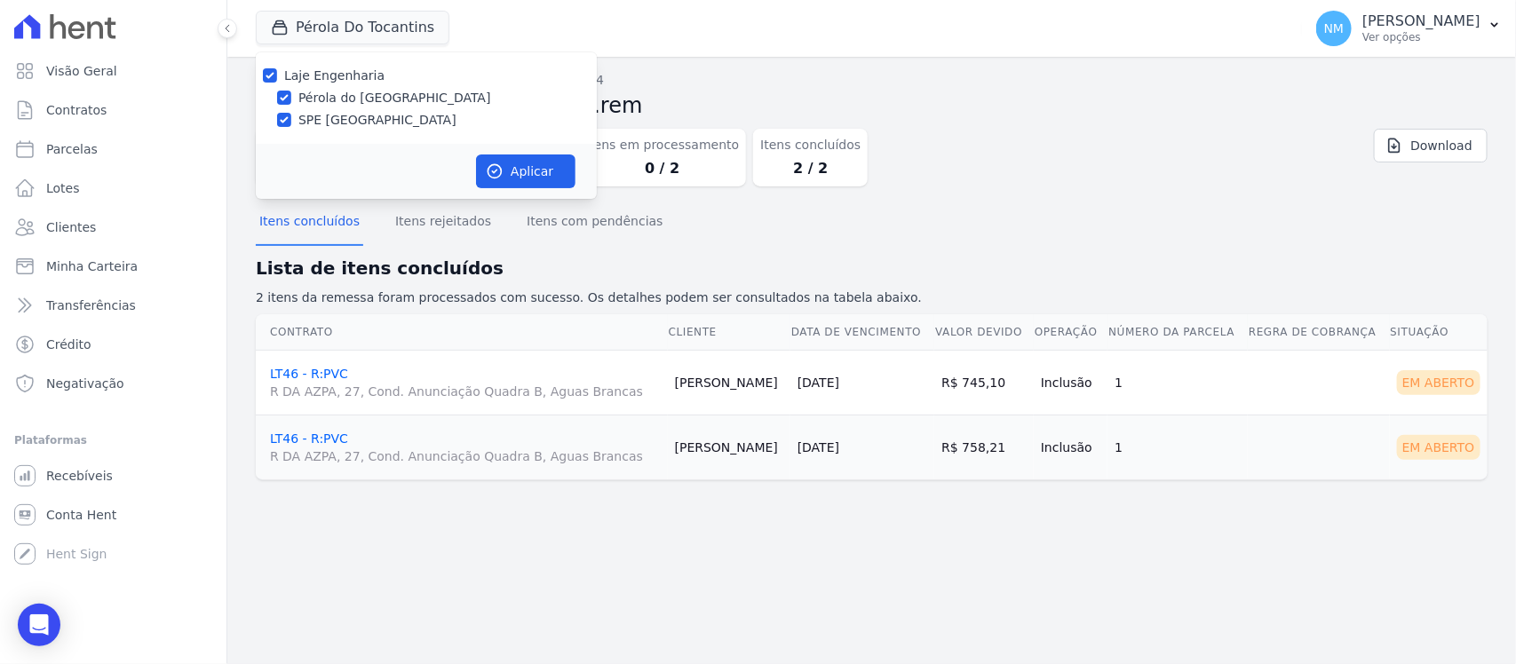
click at [291, 100] on input "Pérola do [GEOGRAPHIC_DATA]" at bounding box center [284, 98] width 14 height 14
checkbox input "false"
drag, startPoint x: 516, startPoint y: 167, endPoint x: 553, endPoint y: 167, distance: 37.3
click at [528, 167] on button "Aplicar" at bounding box center [525, 172] width 99 height 34
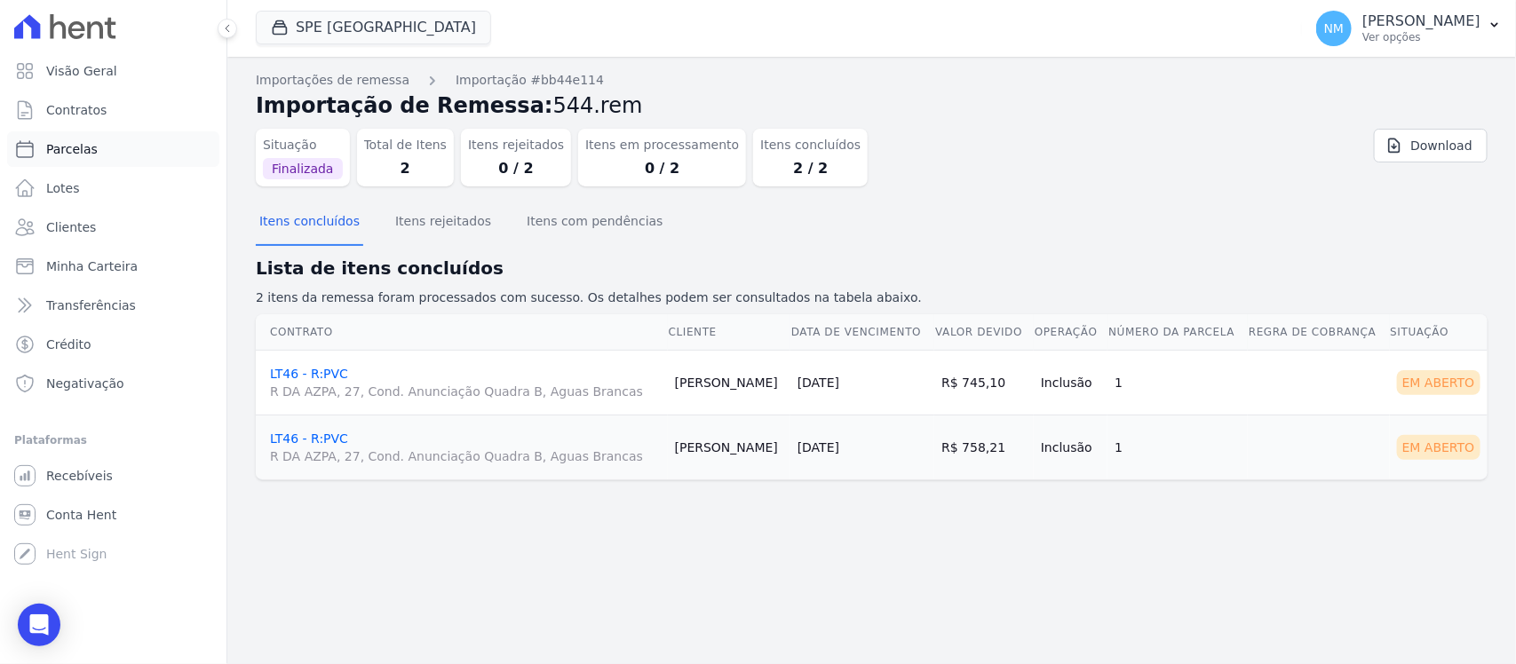
click at [142, 154] on link "Parcelas" at bounding box center [113, 149] width 212 height 36
select select
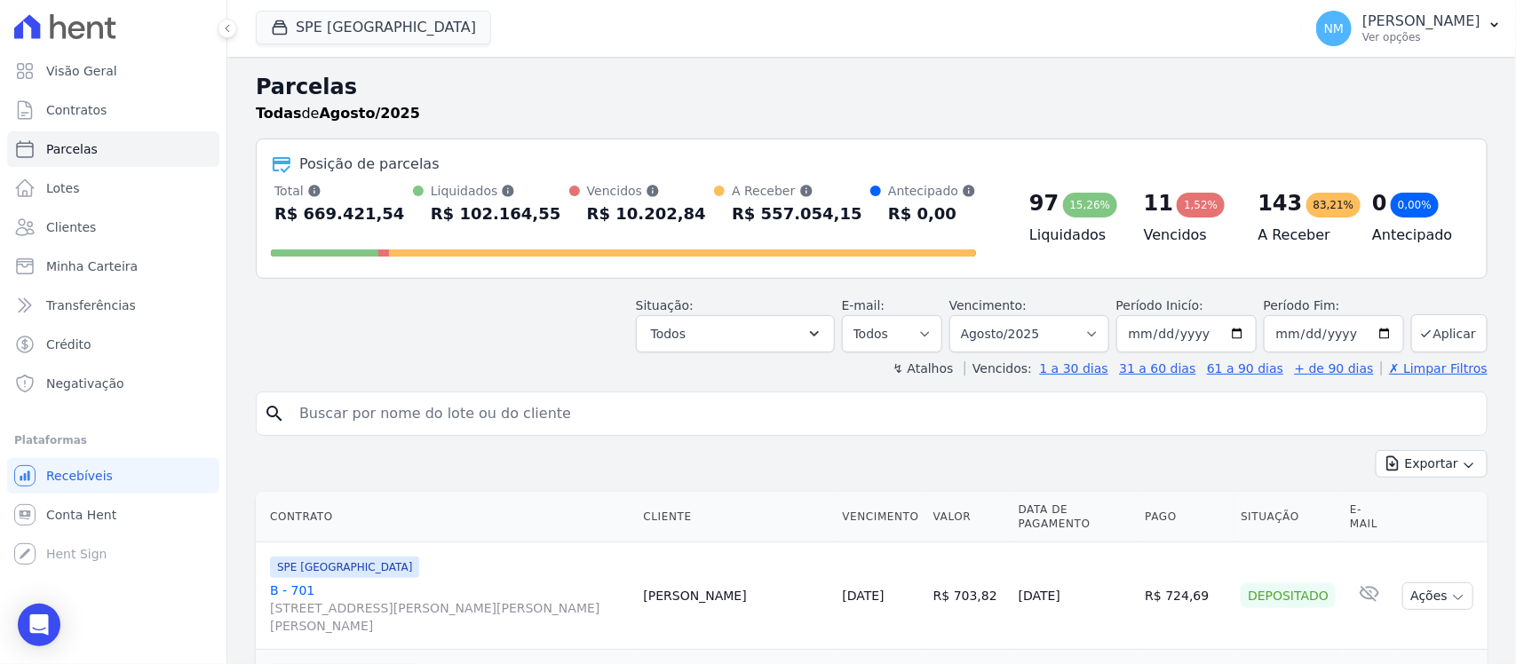
click at [464, 416] on input "search" at bounding box center [884, 414] width 1191 height 36
type input "denise"
select select
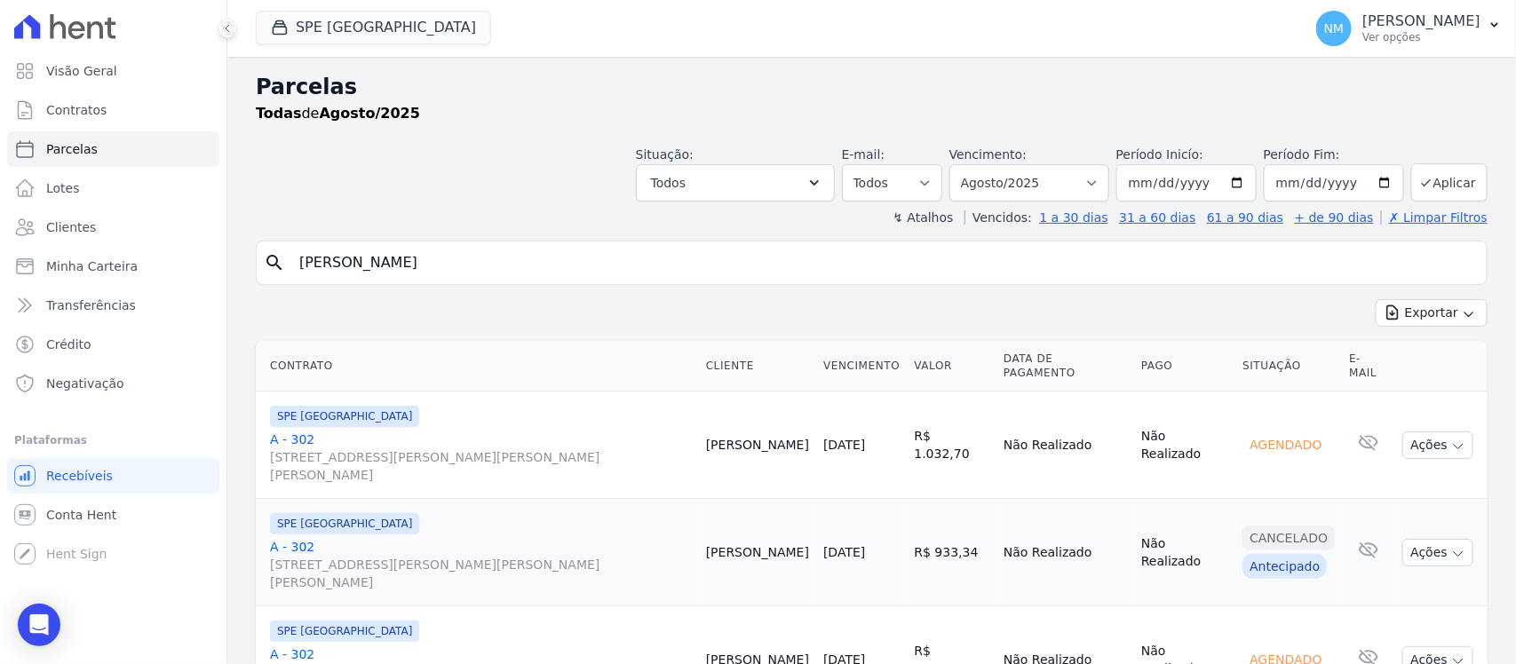
click at [299, 431] on link "A - 302 Travessa Francisco Caldeira Castelo Branco, 2256, sala A, São Brás" at bounding box center [481, 457] width 422 height 53
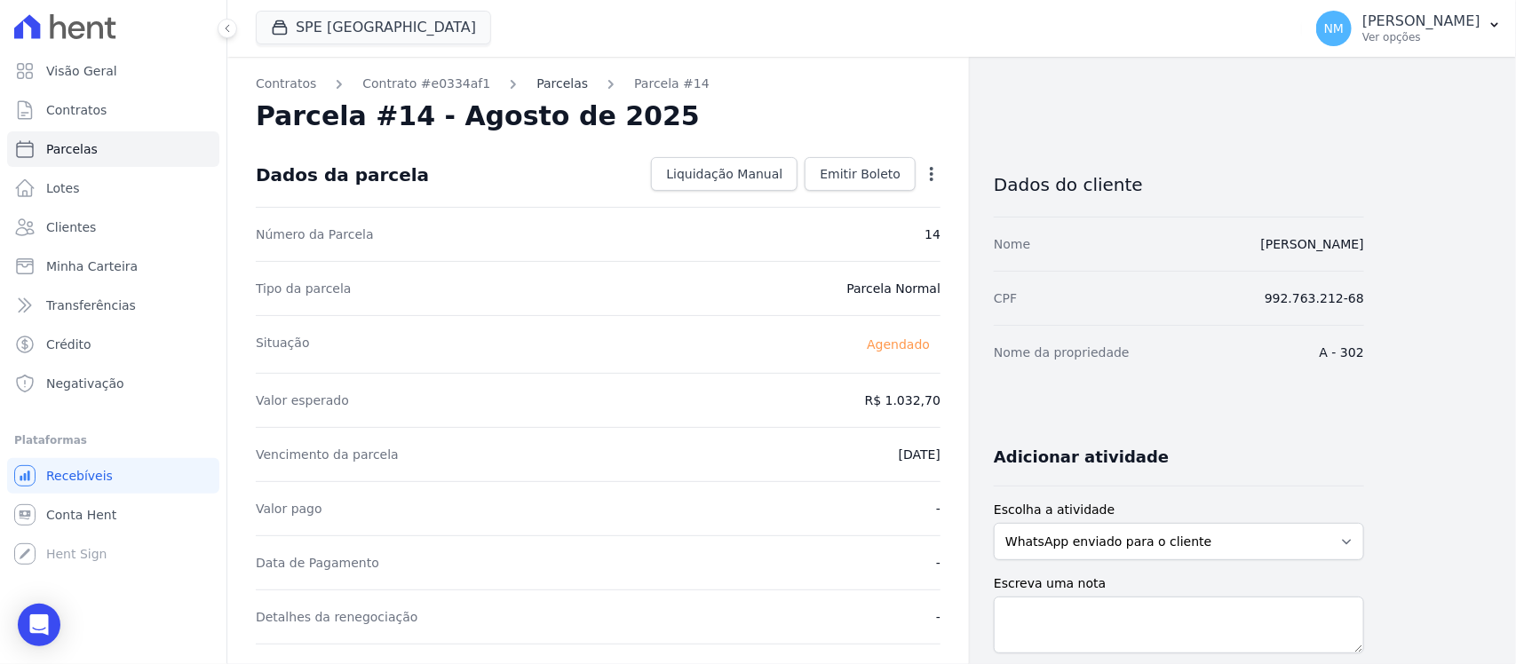
click at [536, 75] on link "Parcelas" at bounding box center [562, 84] width 52 height 19
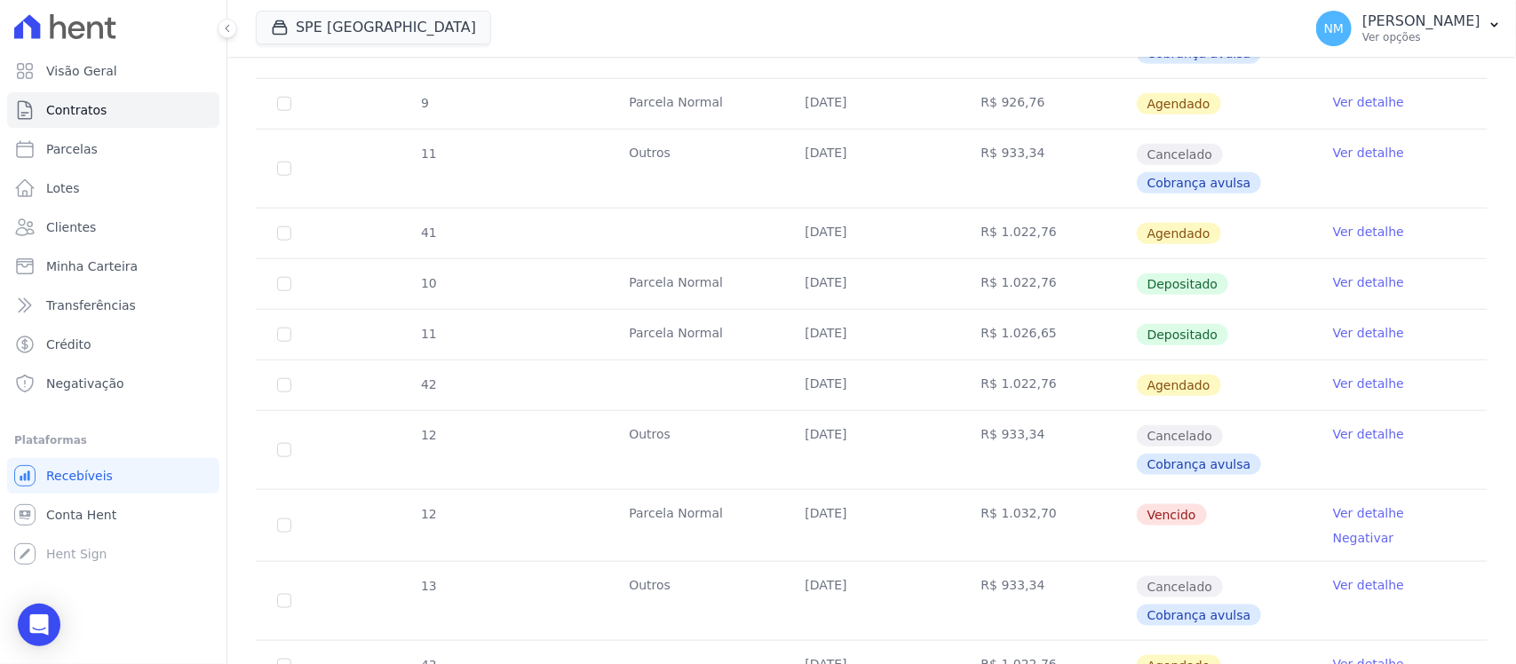
scroll to position [777, 0]
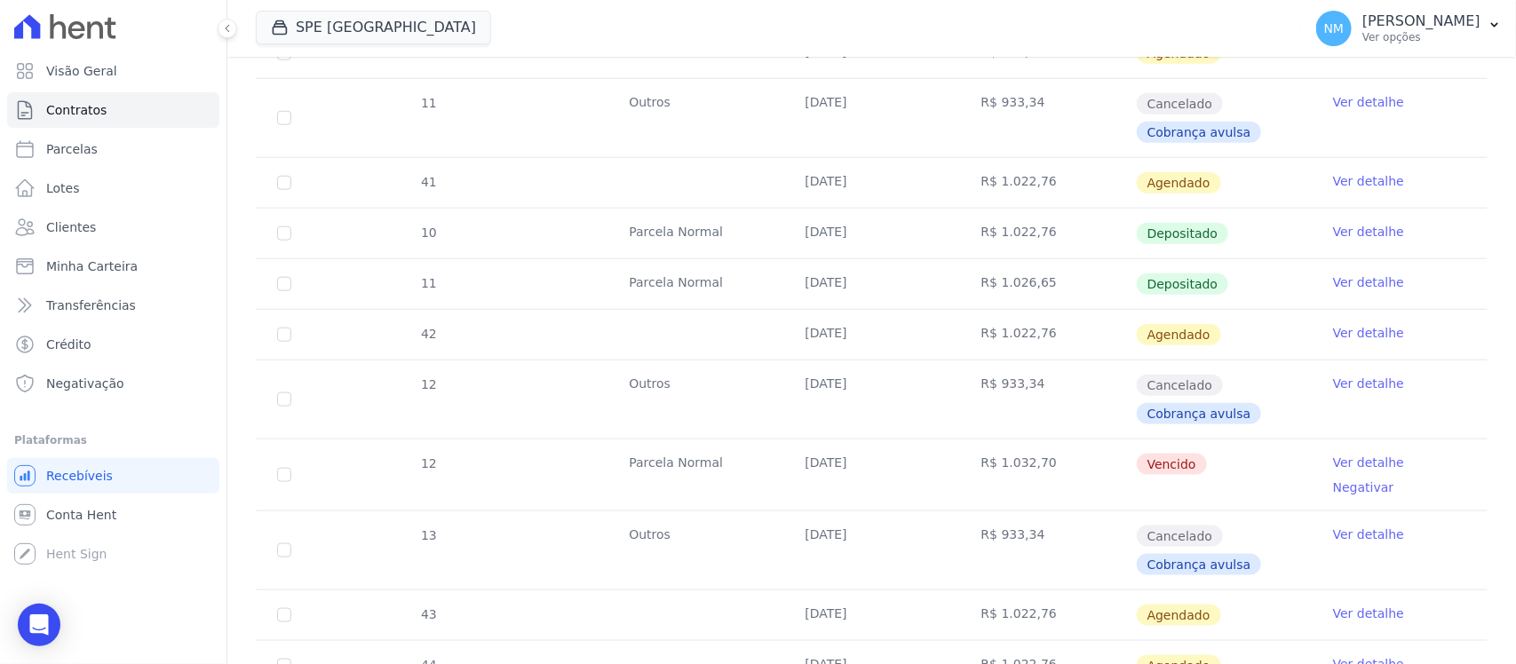
click at [1342, 464] on link "Ver detalhe" at bounding box center [1368, 463] width 71 height 18
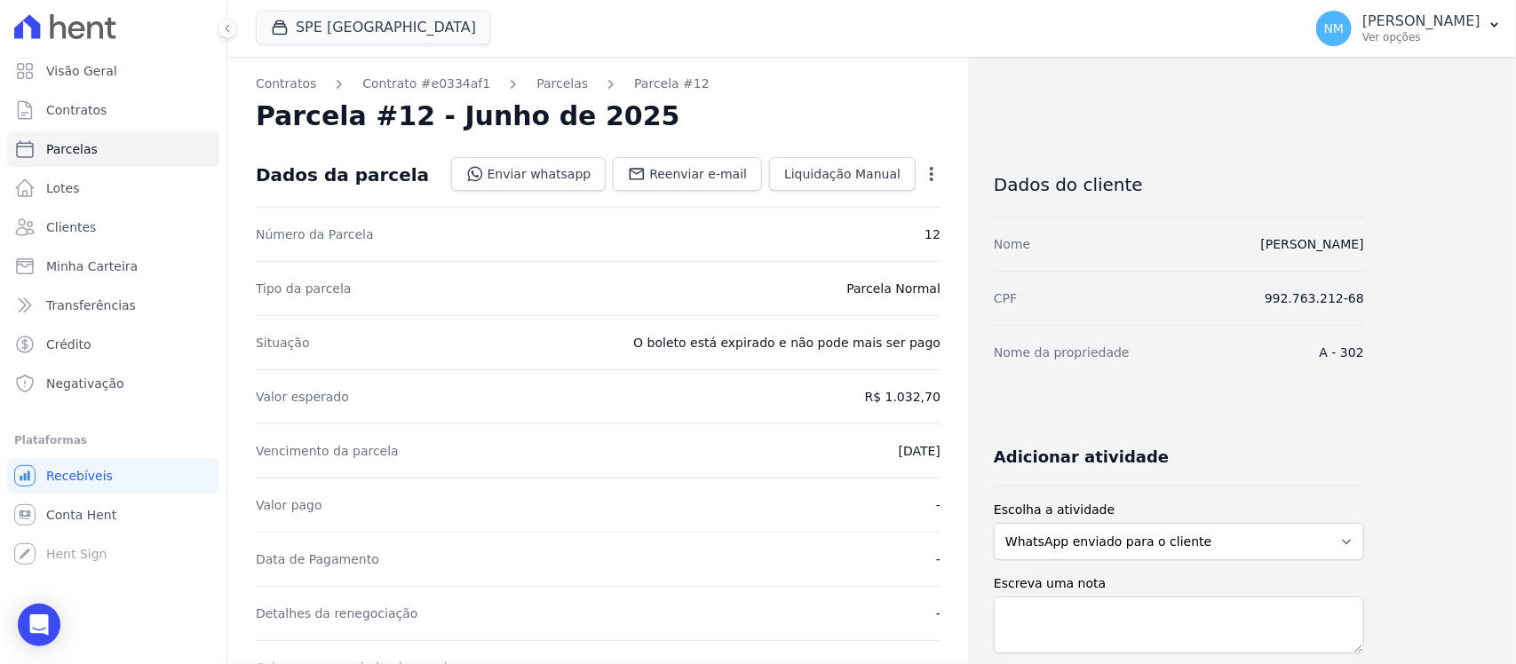
click at [930, 170] on icon "button" at bounding box center [932, 174] width 18 height 18
drag, startPoint x: 890, startPoint y: 219, endPoint x: 882, endPoint y: 268, distance: 49.5
click at [889, 219] on link "Cancelar Cobrança" at bounding box center [855, 230] width 156 height 32
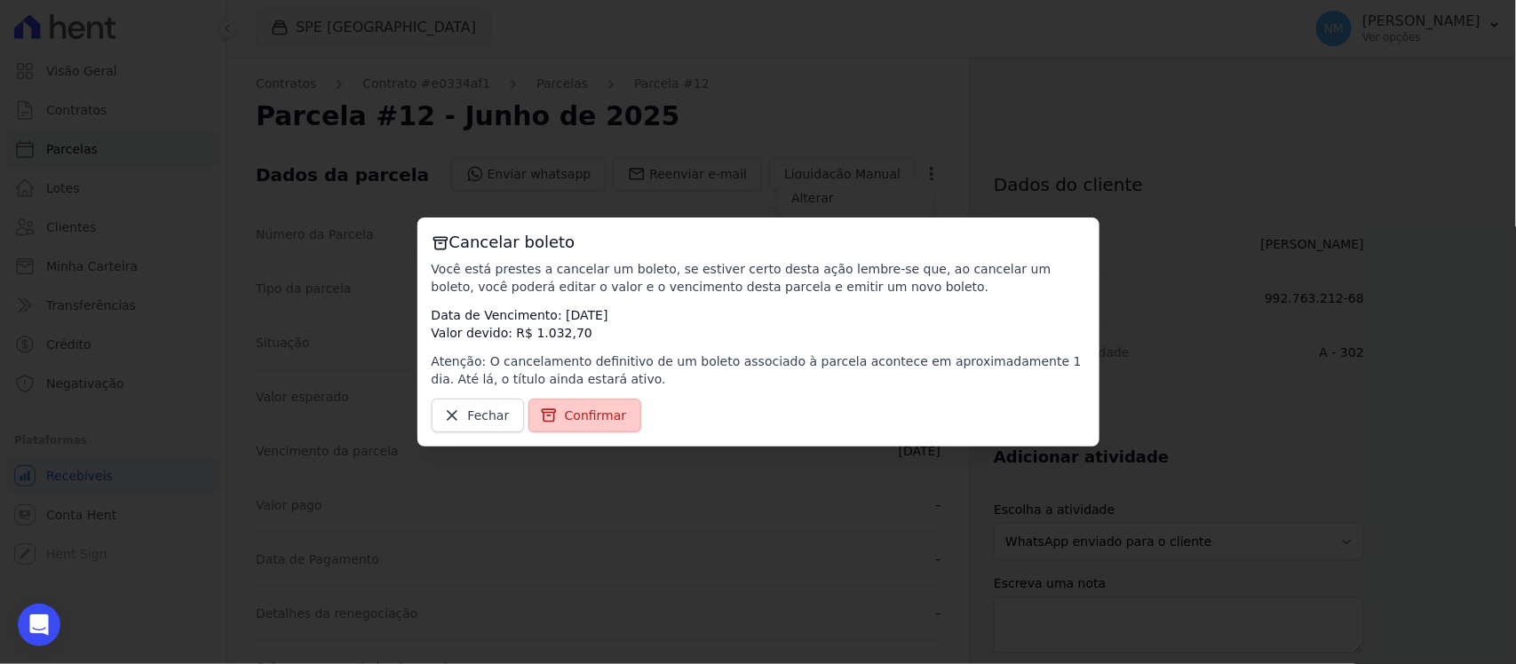
click at [614, 407] on span "Confirmar" at bounding box center [596, 416] width 62 height 18
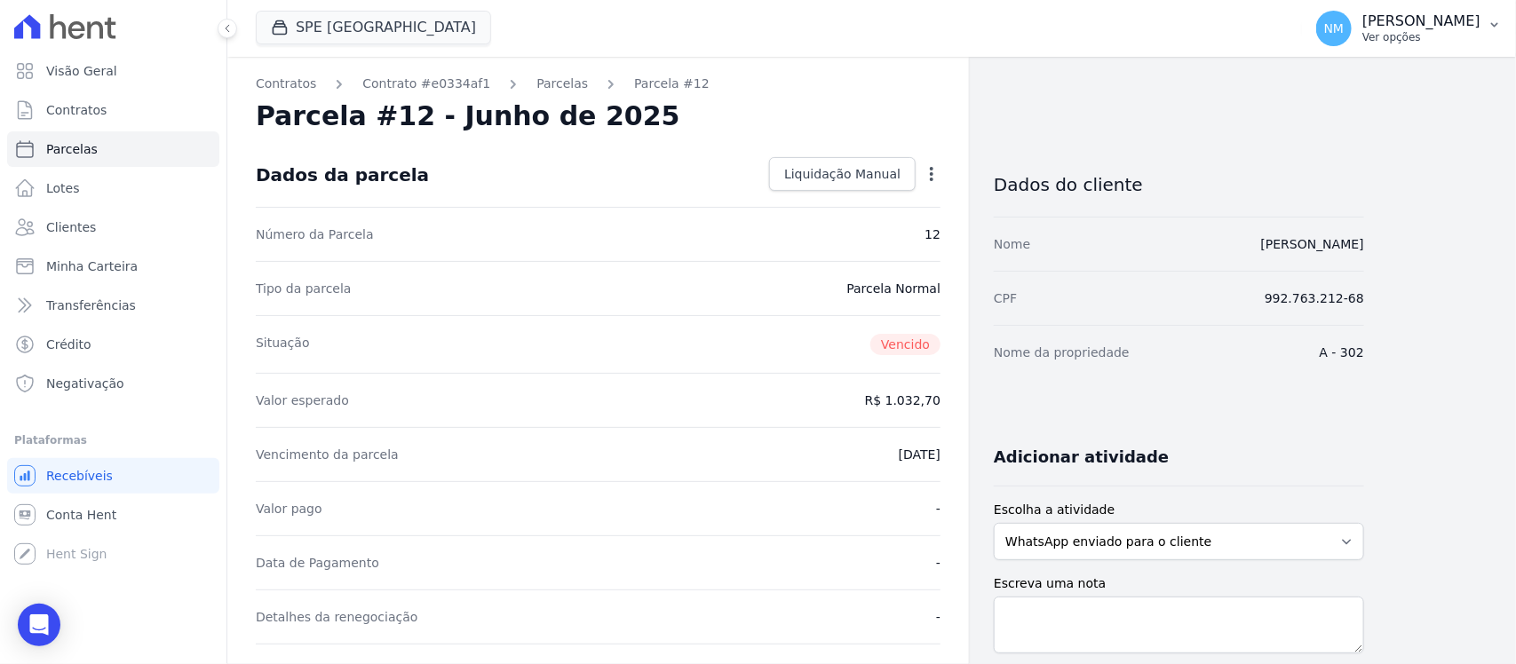
click at [1496, 28] on icon "button" at bounding box center [1494, 25] width 14 height 14
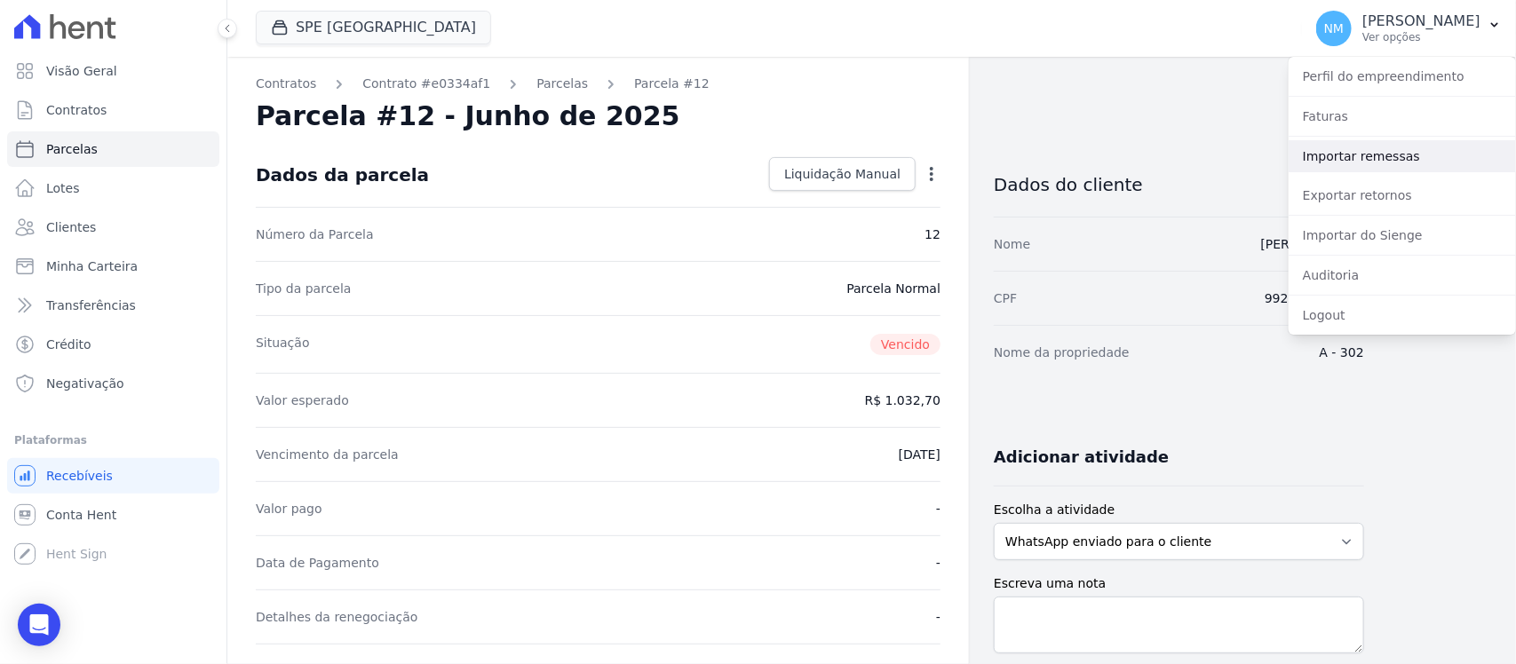
drag, startPoint x: 1373, startPoint y: 154, endPoint x: 1344, endPoint y: 154, distance: 29.3
click at [1373, 154] on link "Importar remessas" at bounding box center [1401, 156] width 227 height 32
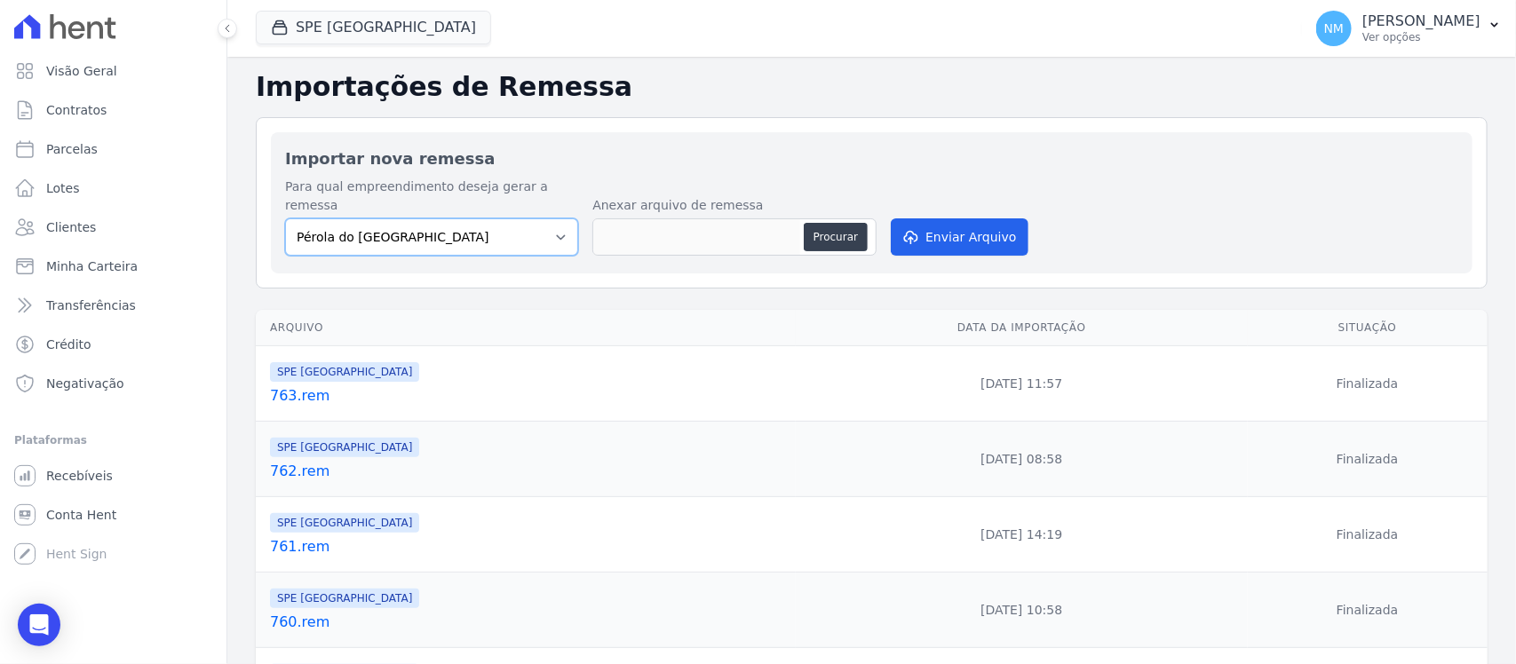
click at [568, 219] on select "Pérola do Tocantins SPE Montenegro" at bounding box center [431, 236] width 293 height 37
select select "168bdd06-a3dd-4988-b5a9-b0a7c7bf8968"
click at [285, 218] on select "Pérola do Tocantins SPE Montenegro" at bounding box center [431, 236] width 293 height 37
click at [813, 223] on button "Procurar" at bounding box center [836, 237] width 64 height 28
type input "764.rem"
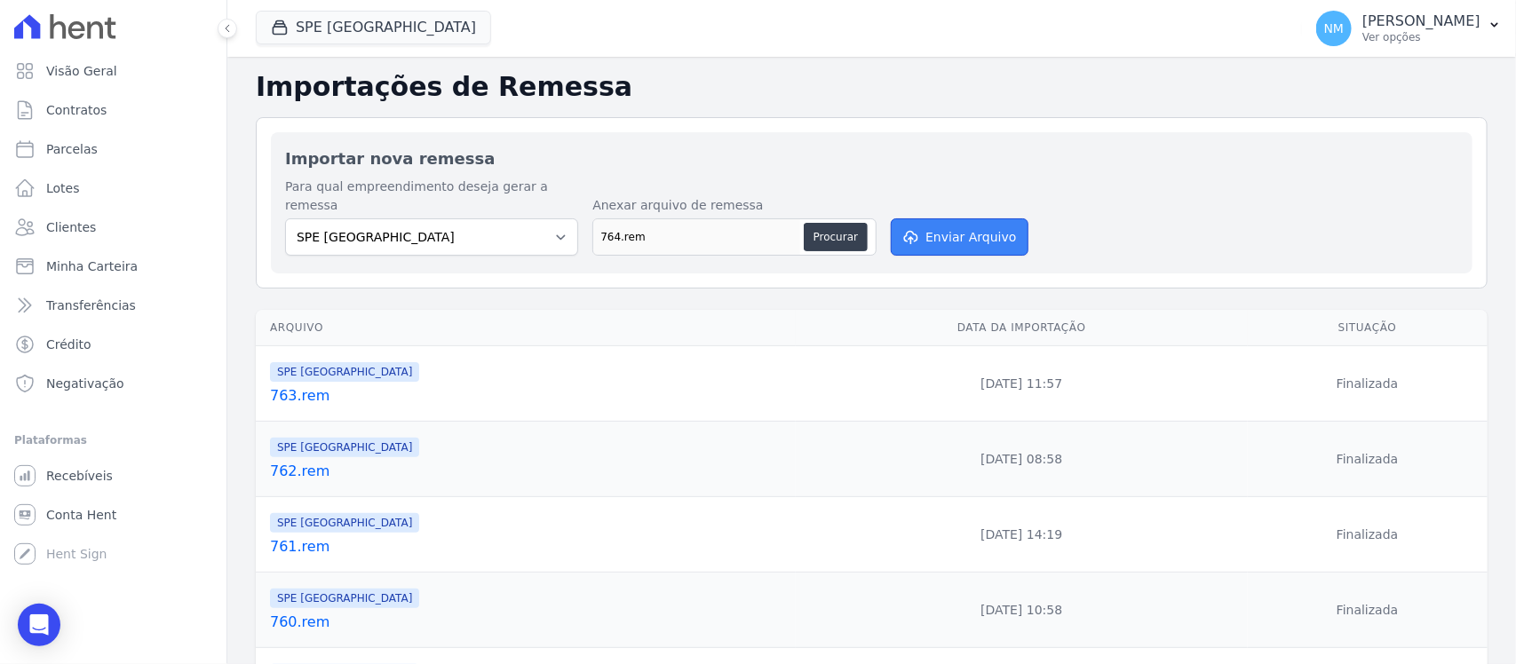
click at [986, 218] on button "Enviar Arquivo" at bounding box center [959, 236] width 137 height 37
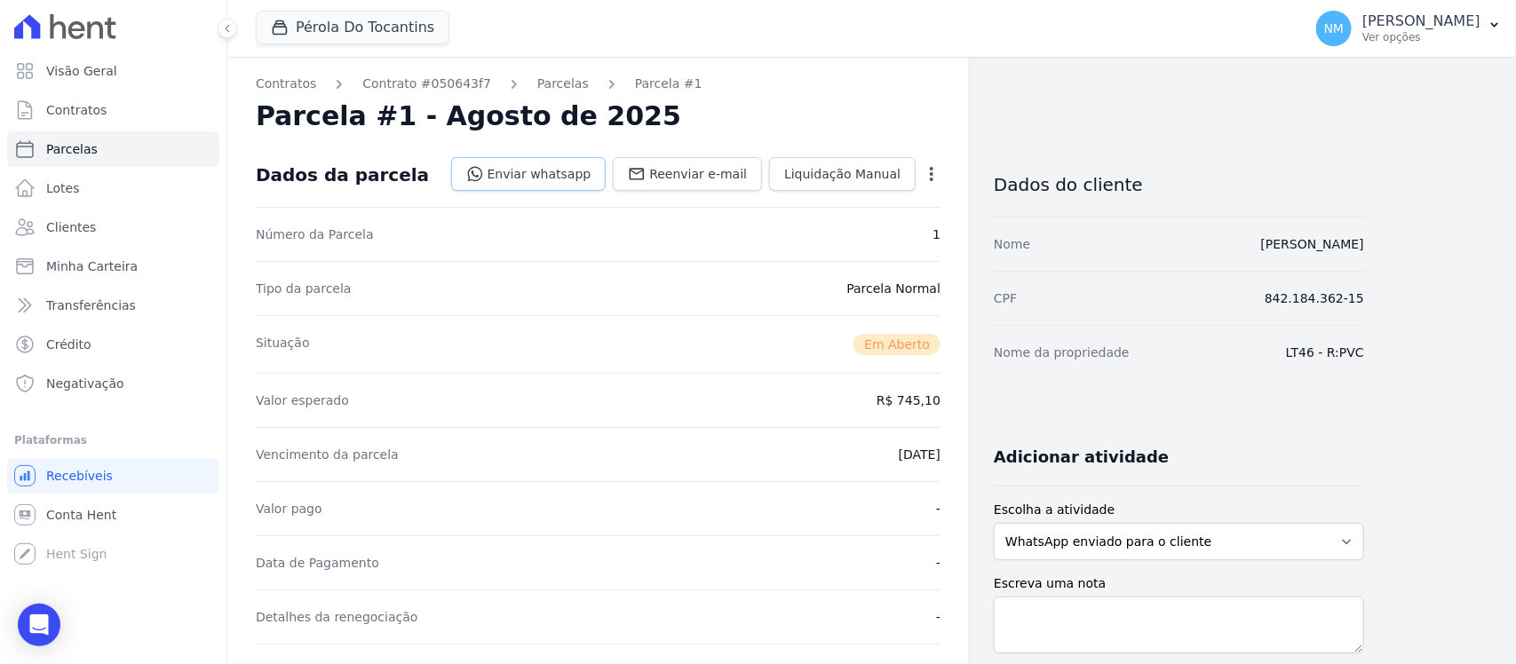
drag, startPoint x: 569, startPoint y: 170, endPoint x: 573, endPoint y: 178, distance: 9.6
click at [569, 170] on link "Enviar whatsapp" at bounding box center [528, 174] width 155 height 34
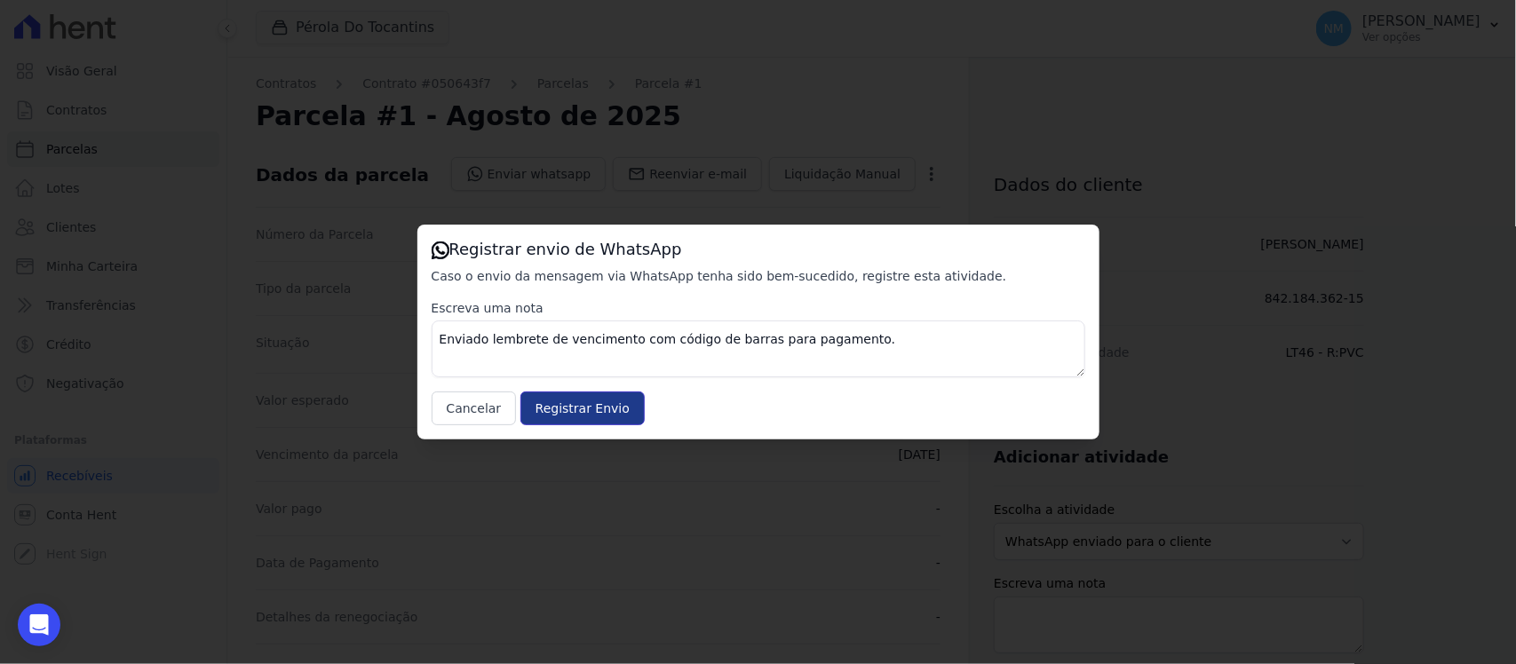
click at [613, 407] on input "Registrar Envio" at bounding box center [582, 409] width 124 height 34
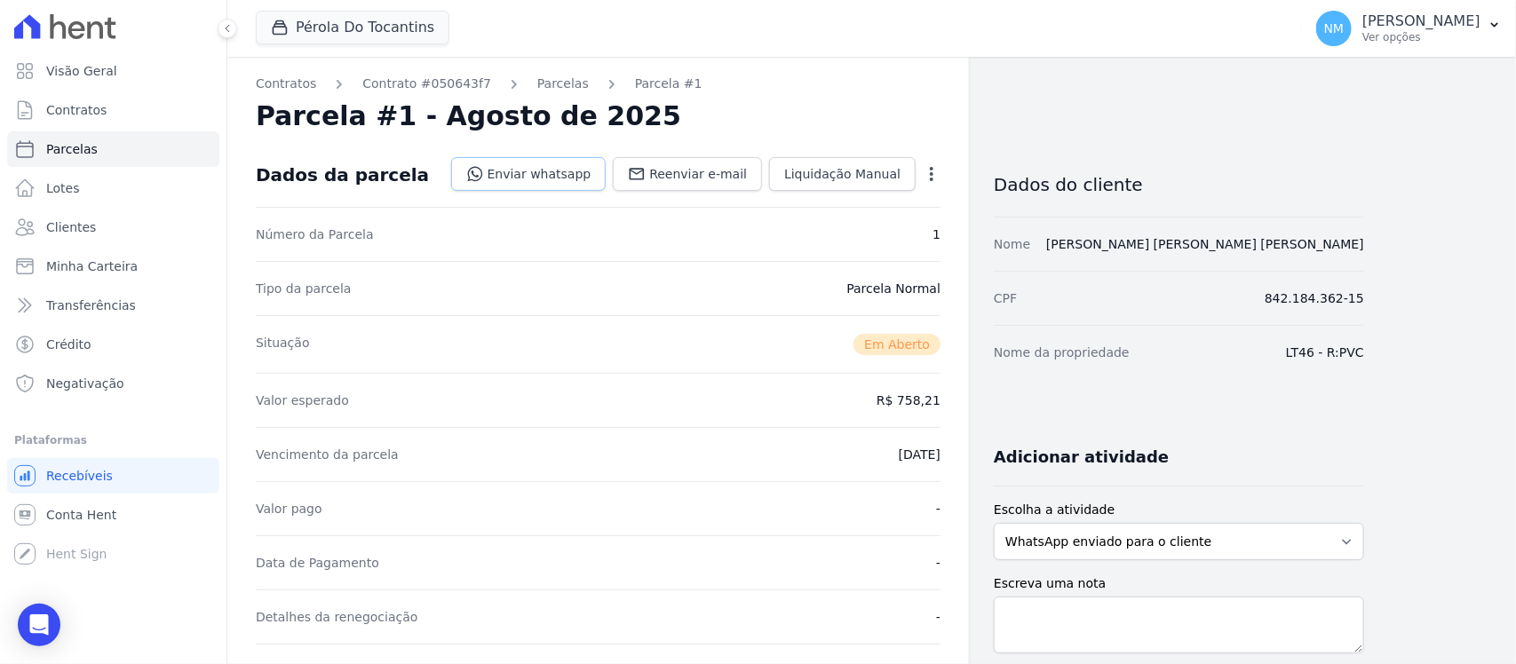
click at [561, 166] on link "Enviar whatsapp" at bounding box center [528, 174] width 155 height 34
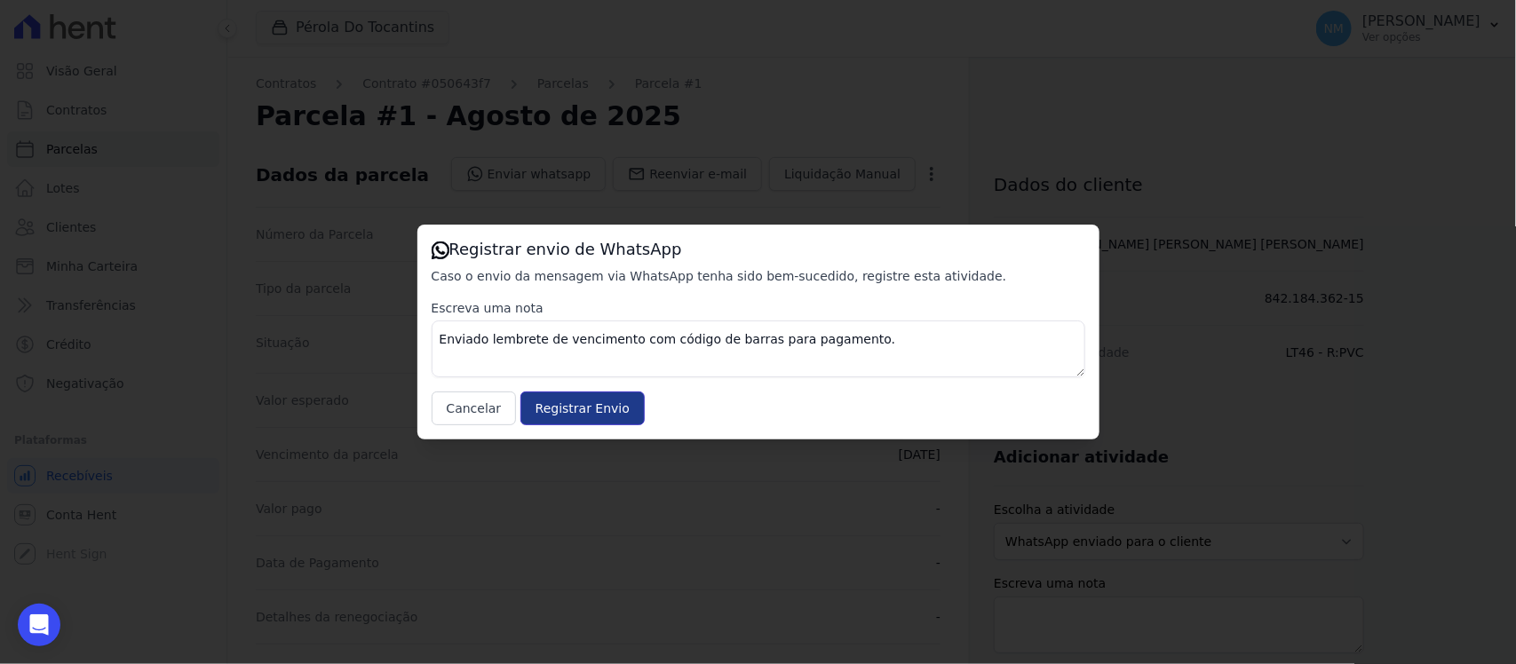
drag, startPoint x: 601, startPoint y: 413, endPoint x: 630, endPoint y: 356, distance: 63.9
click at [601, 411] on input "Registrar Envio" at bounding box center [582, 409] width 124 height 34
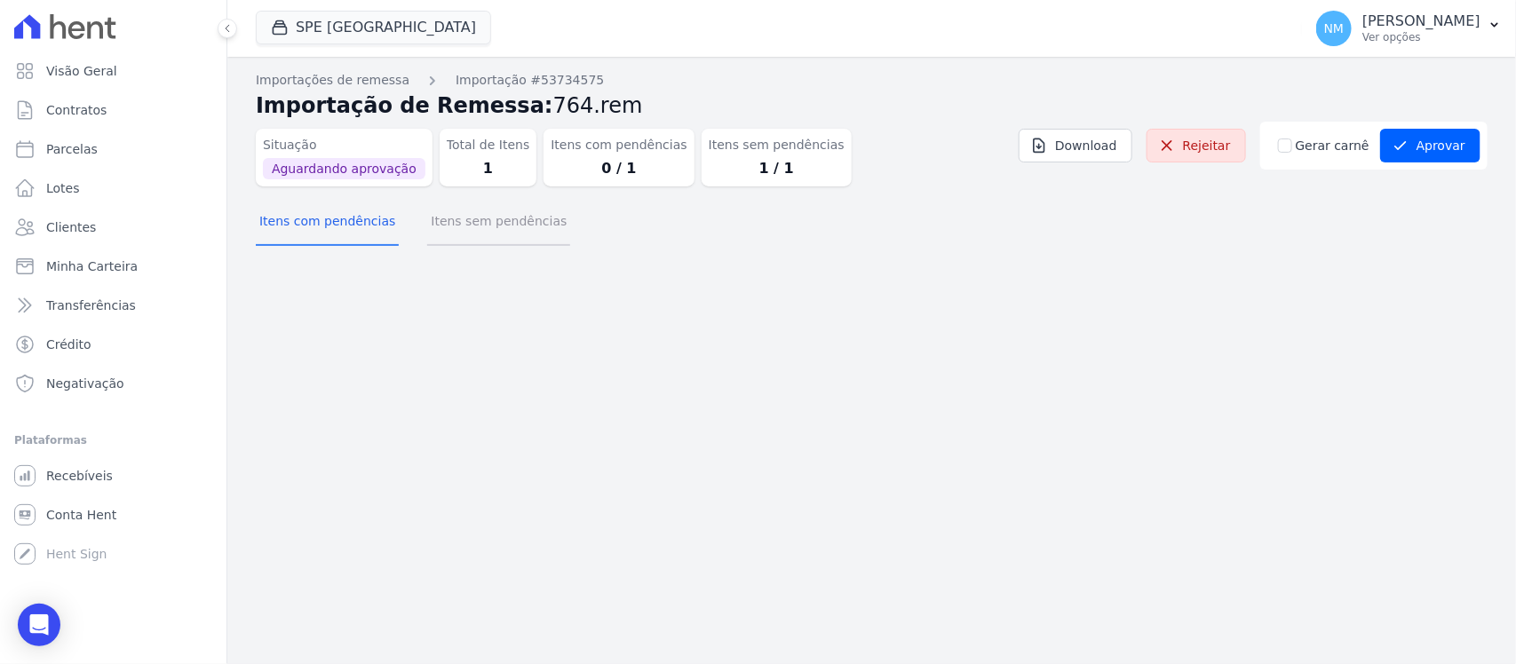
drag, startPoint x: 487, startPoint y: 222, endPoint x: 538, endPoint y: 229, distance: 52.0
click at [487, 222] on button "Itens sem pendências" at bounding box center [498, 223] width 143 height 46
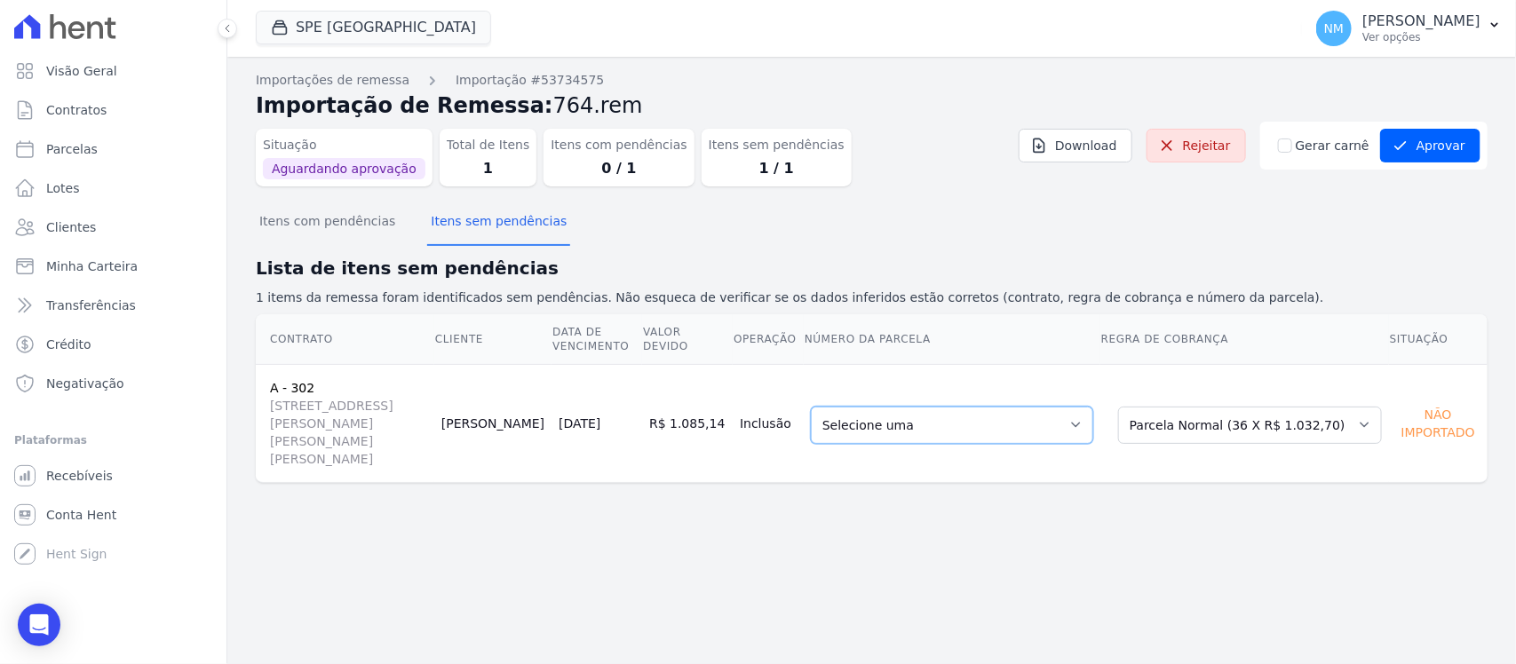
click at [1093, 410] on select "Selecione uma 9 - [DATE] - R$ 926,76 - Agendado 12 - [DATE] - R$ 1.032,70 - Ven…" at bounding box center [952, 425] width 282 height 37
click at [1428, 142] on button "Aprovar" at bounding box center [1430, 146] width 100 height 34
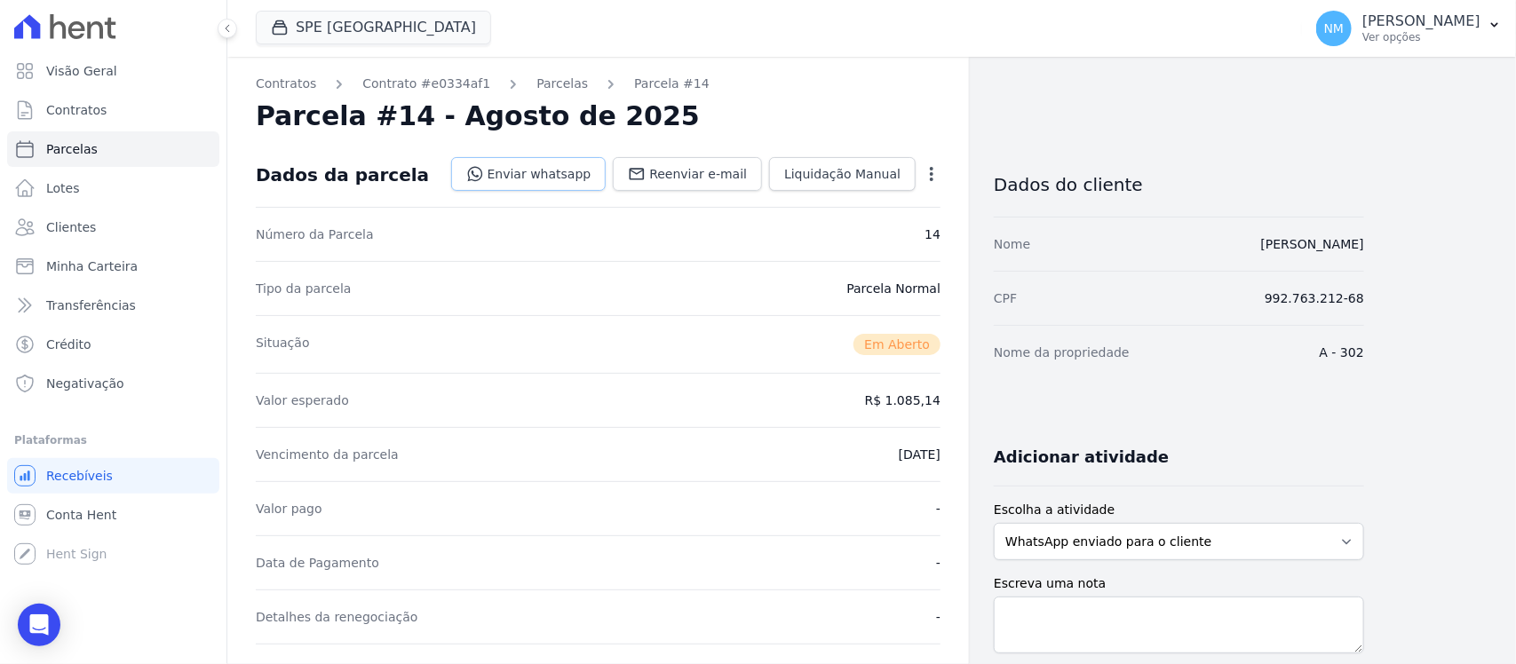
click at [587, 169] on link "Enviar whatsapp" at bounding box center [528, 174] width 155 height 34
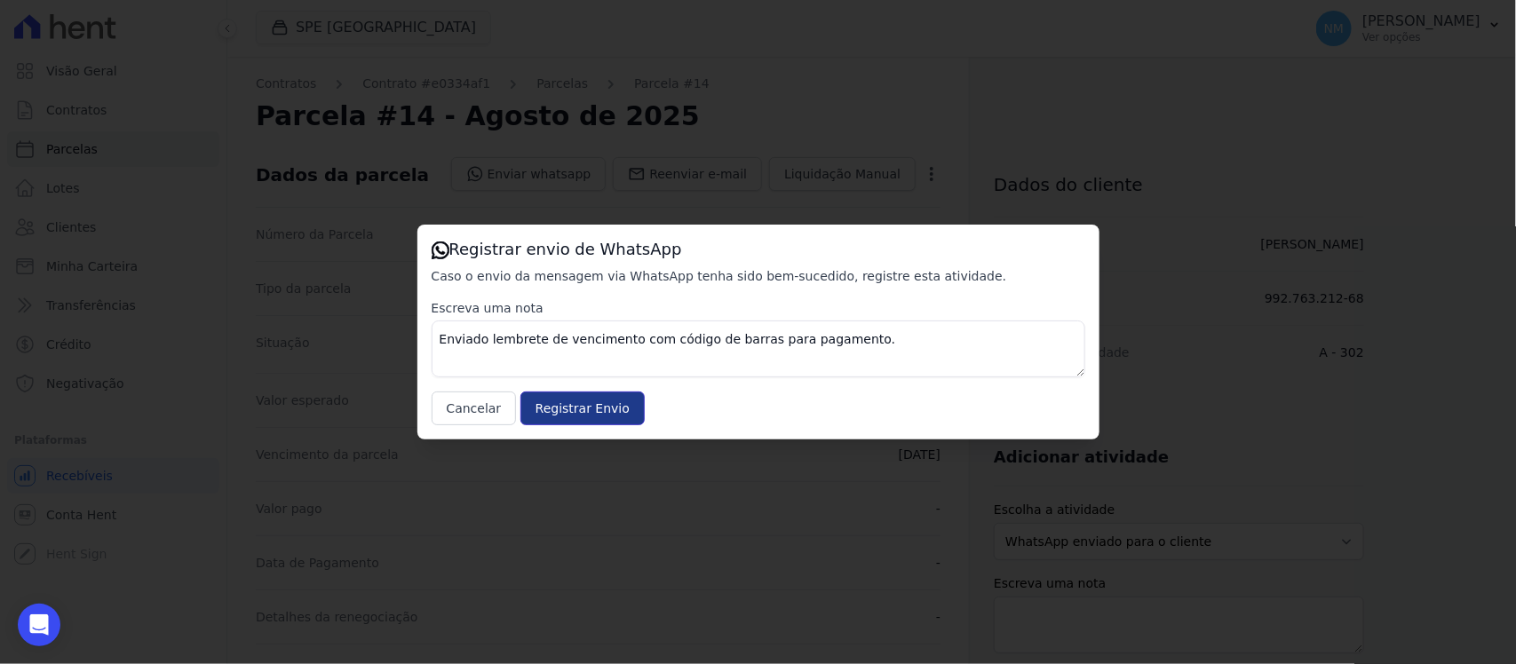
click at [617, 402] on input "Registrar Envio" at bounding box center [582, 409] width 124 height 34
